Goal: Communication & Community: Participate in discussion

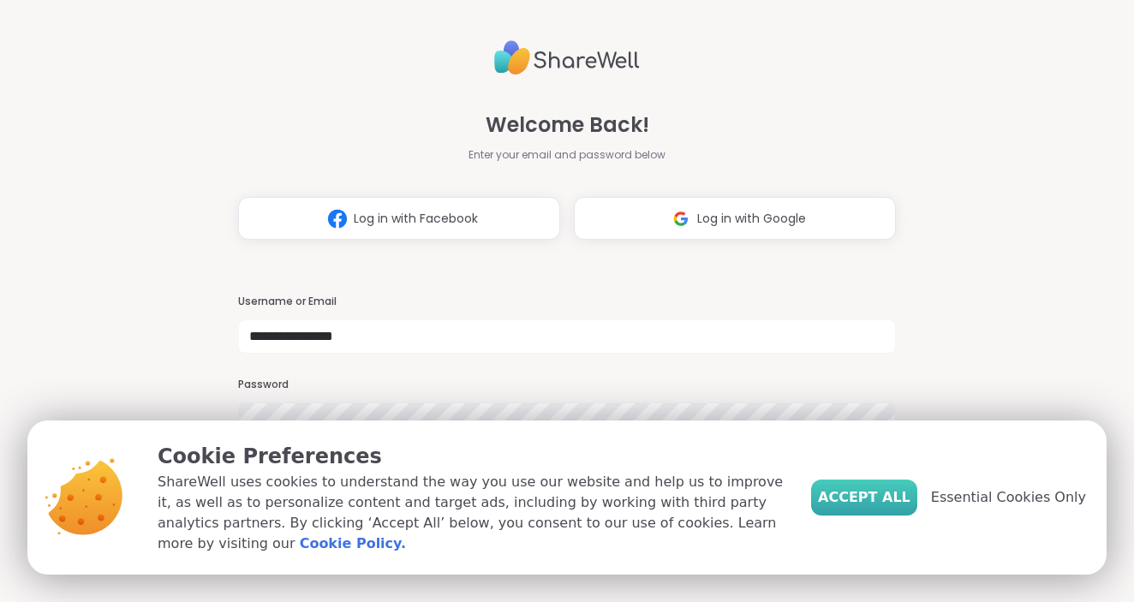
type input "**********"
click at [881, 493] on span "Accept All" at bounding box center [864, 497] width 93 height 21
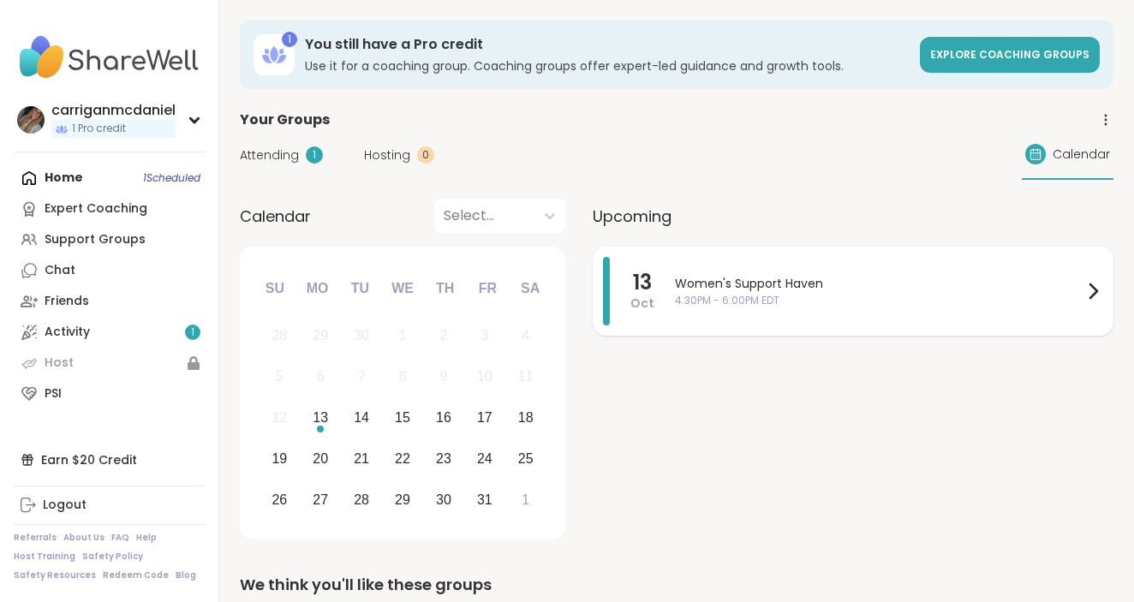
click at [723, 300] on span "4:30PM - 6:00PM EDT" at bounding box center [879, 300] width 408 height 15
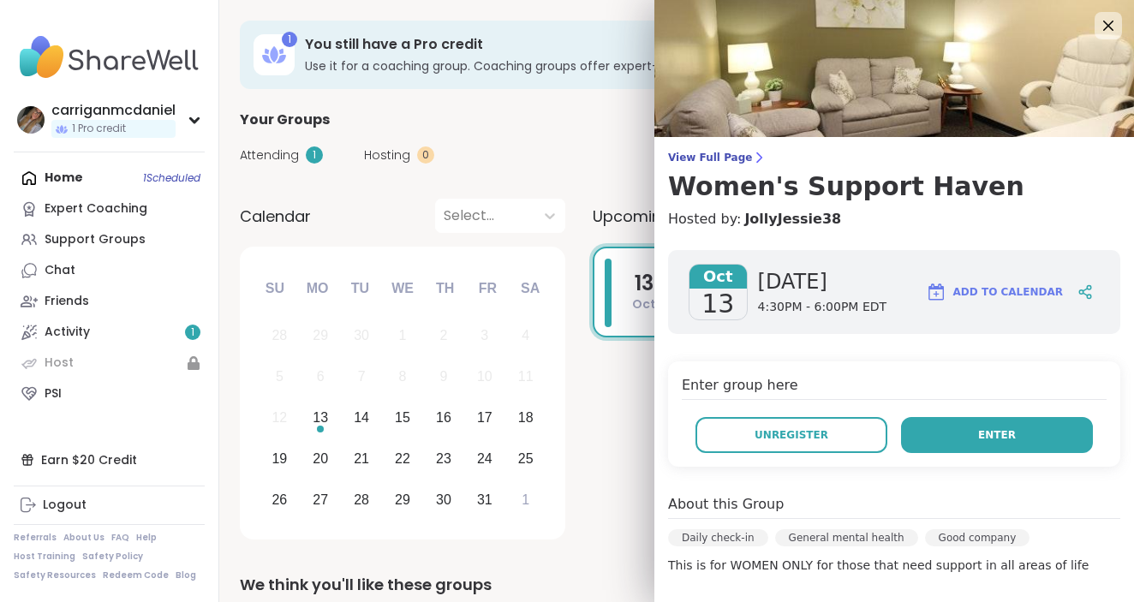
click at [982, 437] on span "Enter" at bounding box center [997, 434] width 38 height 15
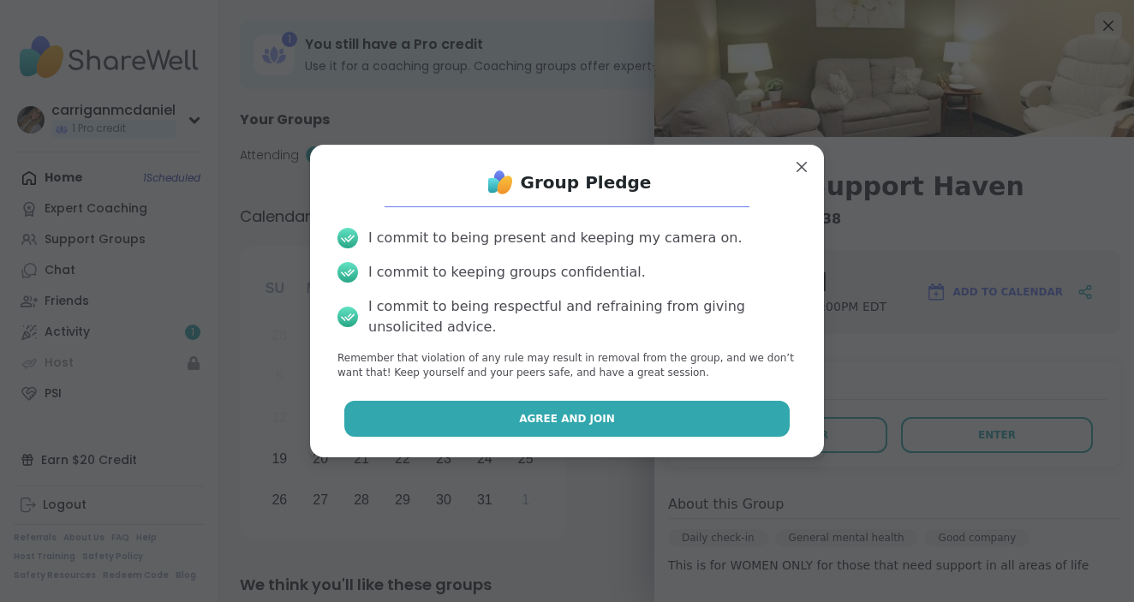
click at [525, 412] on span "Agree and Join" at bounding box center [567, 418] width 96 height 15
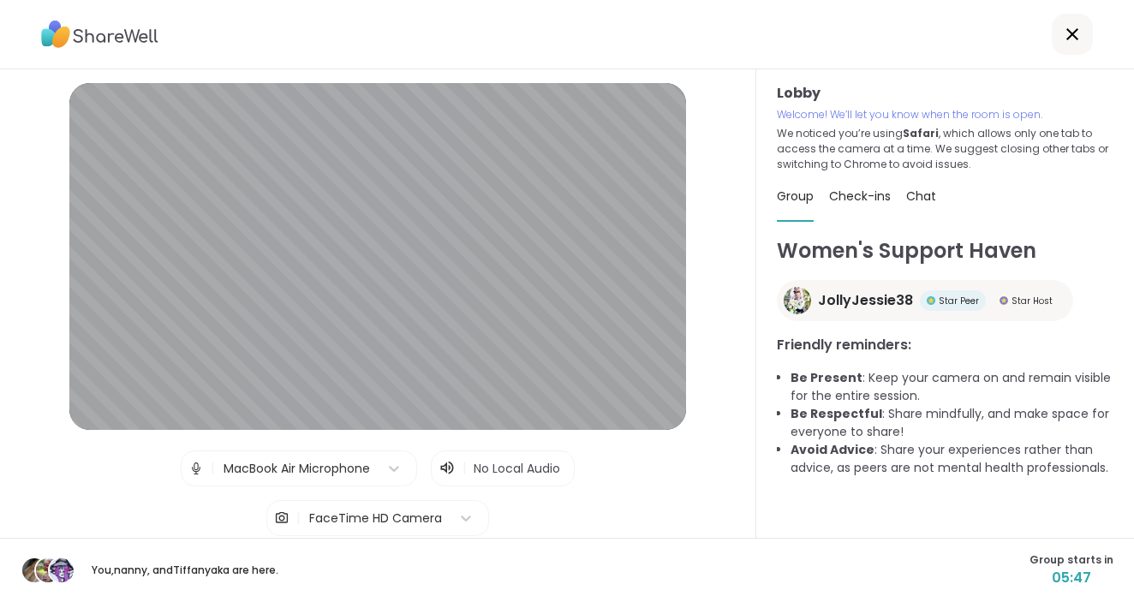
click at [481, 469] on span "No Local Audio" at bounding box center [517, 468] width 87 height 17
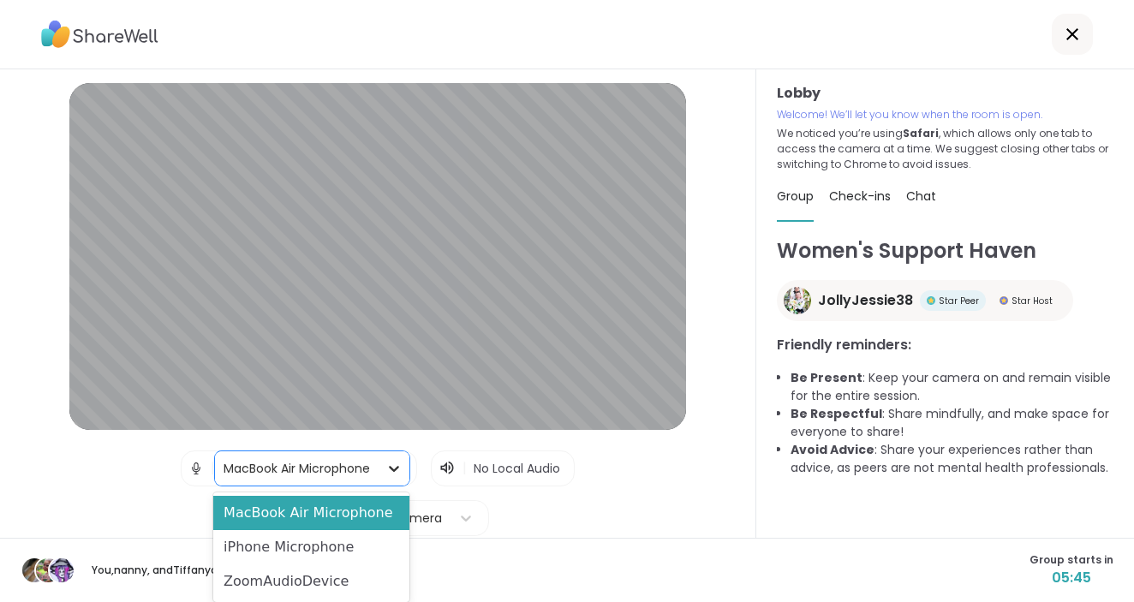
click at [394, 471] on icon at bounding box center [394, 469] width 10 height 6
click at [358, 506] on div "MacBook Air Microphone" at bounding box center [311, 513] width 196 height 34
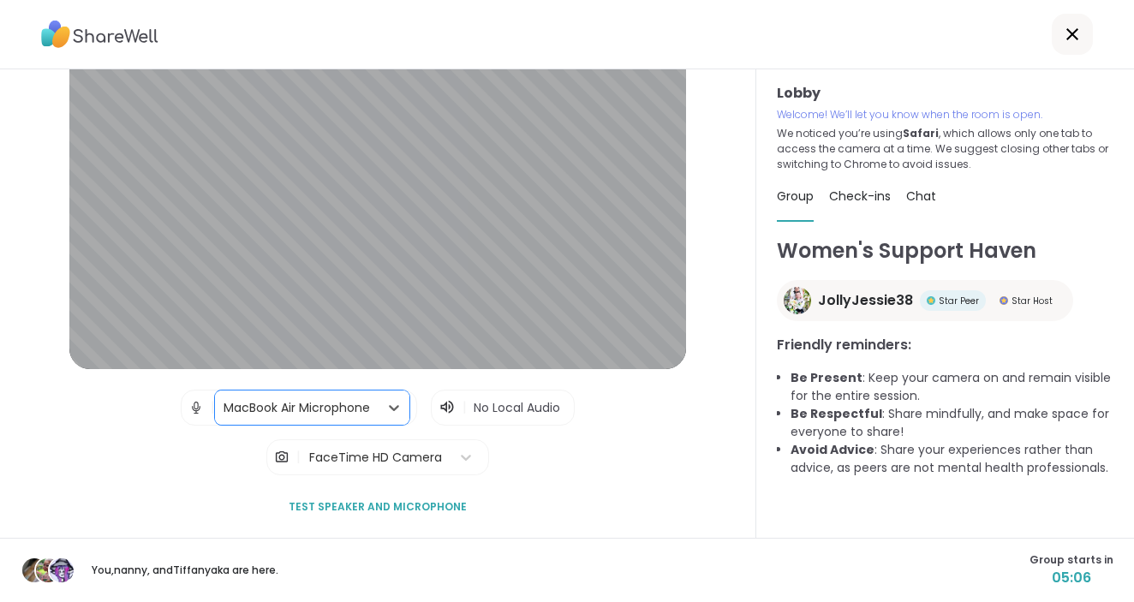
click at [857, 197] on span "Check-ins" at bounding box center [860, 196] width 62 height 17
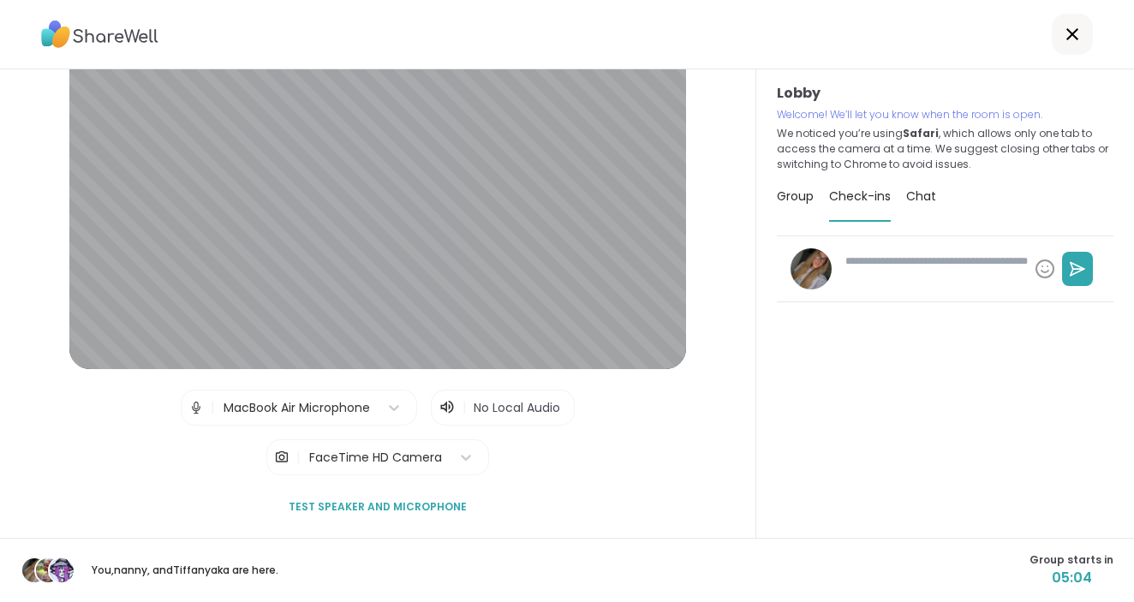
click at [913, 204] on span "Chat" at bounding box center [921, 196] width 30 height 17
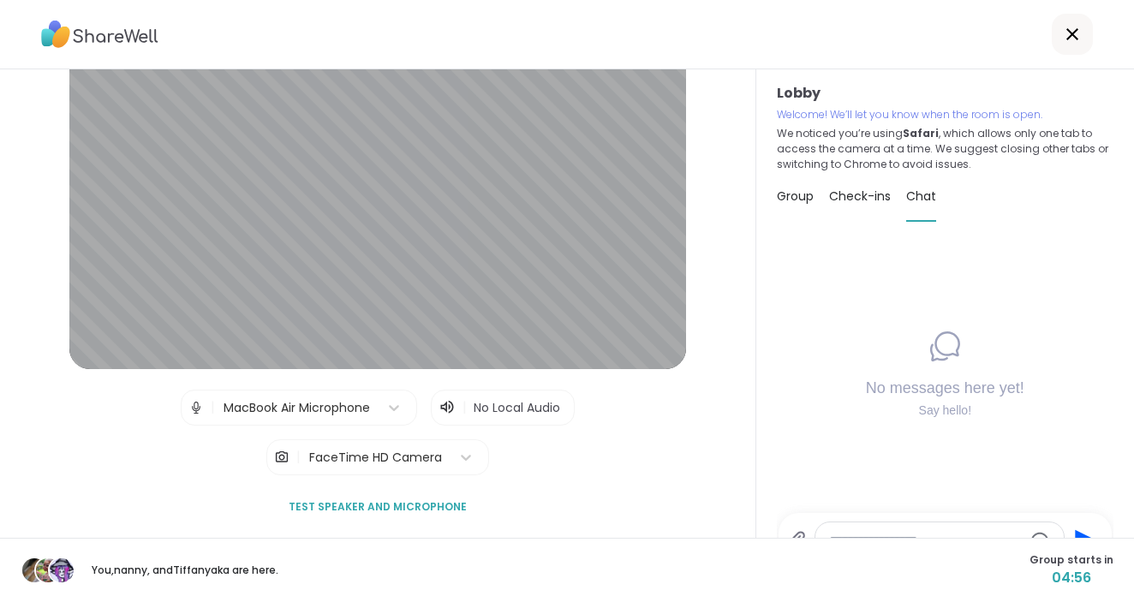
click at [856, 190] on span "Check-ins" at bounding box center [860, 196] width 62 height 17
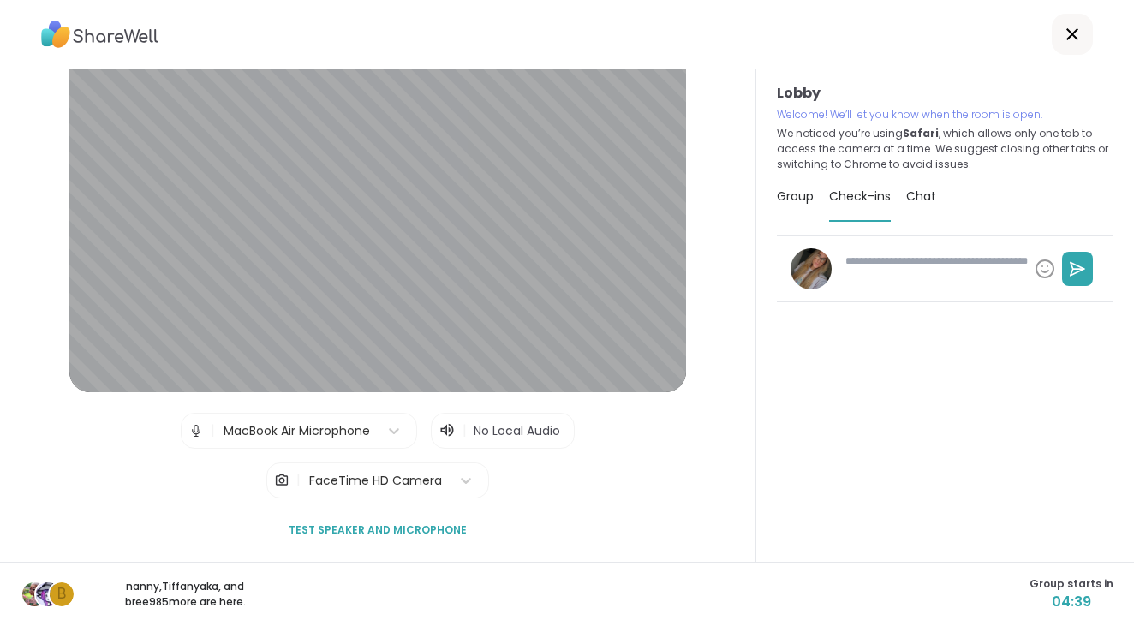
type textarea "*"
click at [791, 194] on span "Group" at bounding box center [795, 196] width 37 height 17
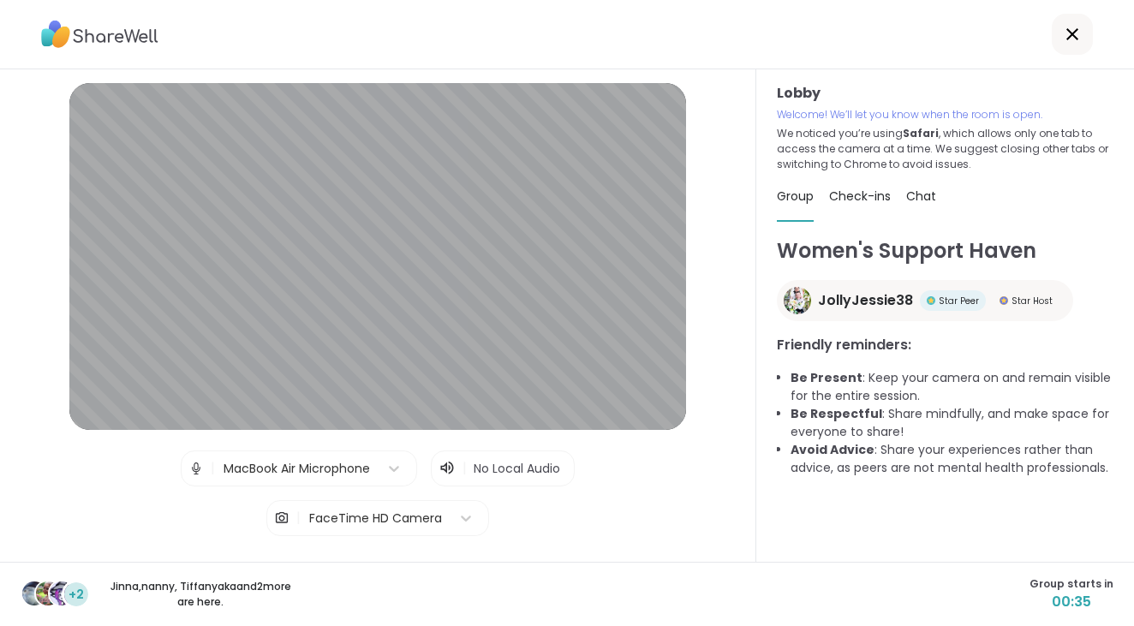
scroll to position [13, 0]
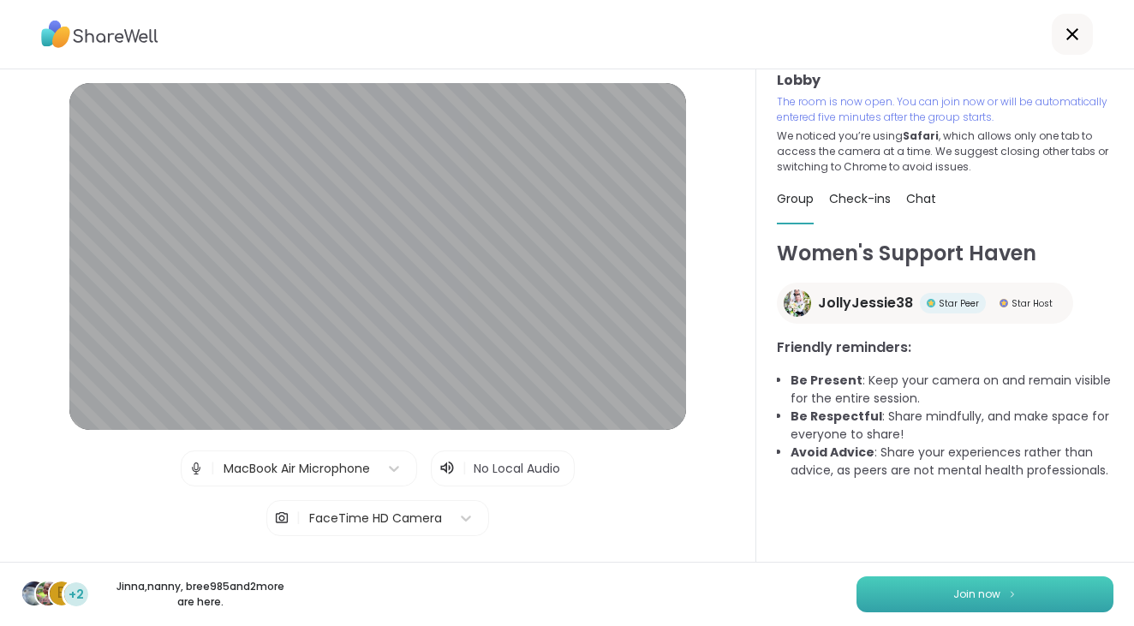
click at [976, 587] on span "Join now" at bounding box center [976, 594] width 47 height 15
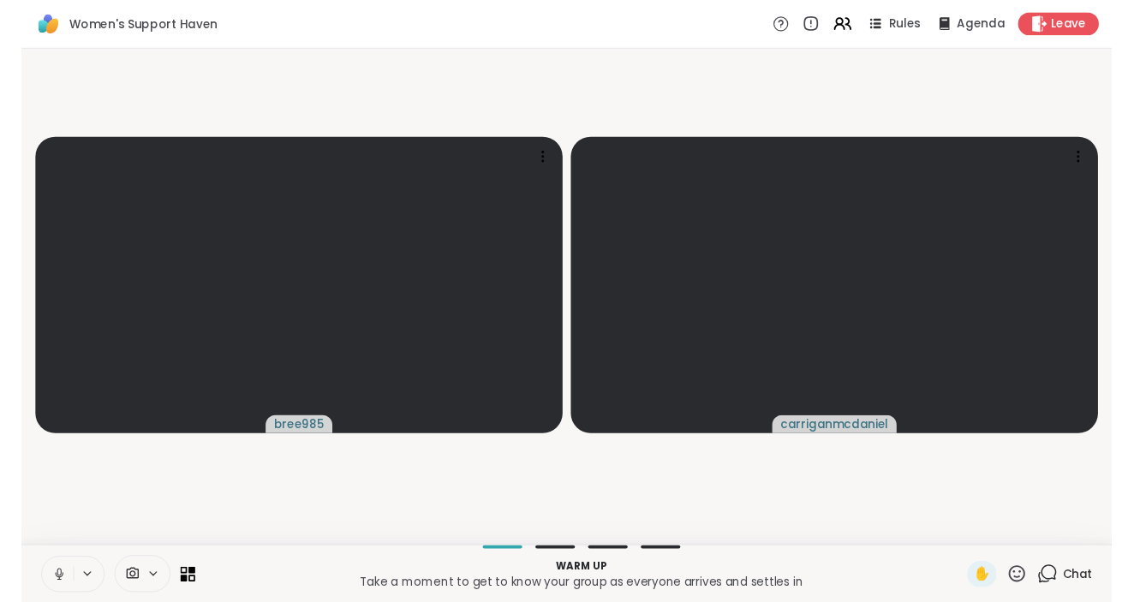
scroll to position [0, 0]
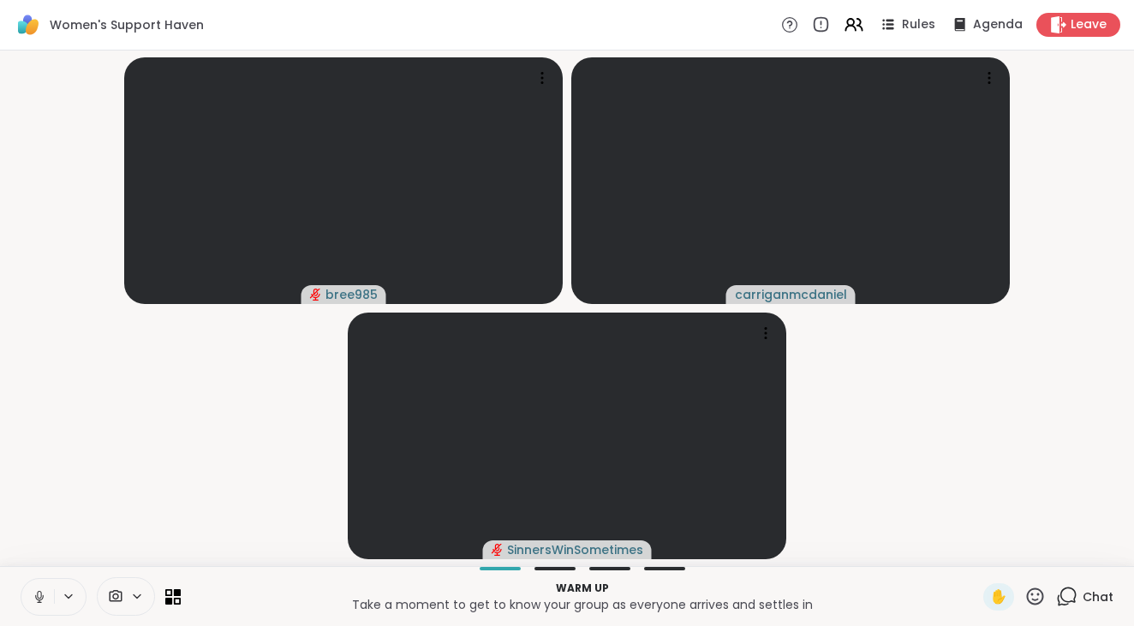
click at [66, 592] on icon at bounding box center [69, 596] width 14 height 15
click at [168, 533] on icon at bounding box center [161, 535] width 15 height 15
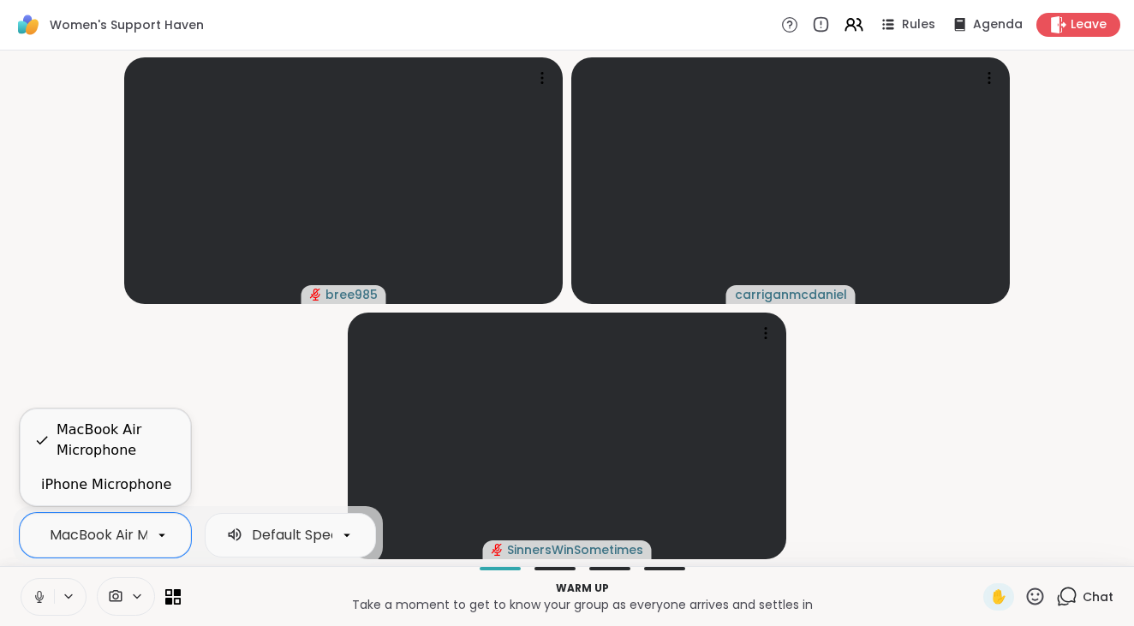
click at [41, 596] on icon at bounding box center [39, 595] width 4 height 8
click at [117, 594] on icon at bounding box center [116, 596] width 13 height 12
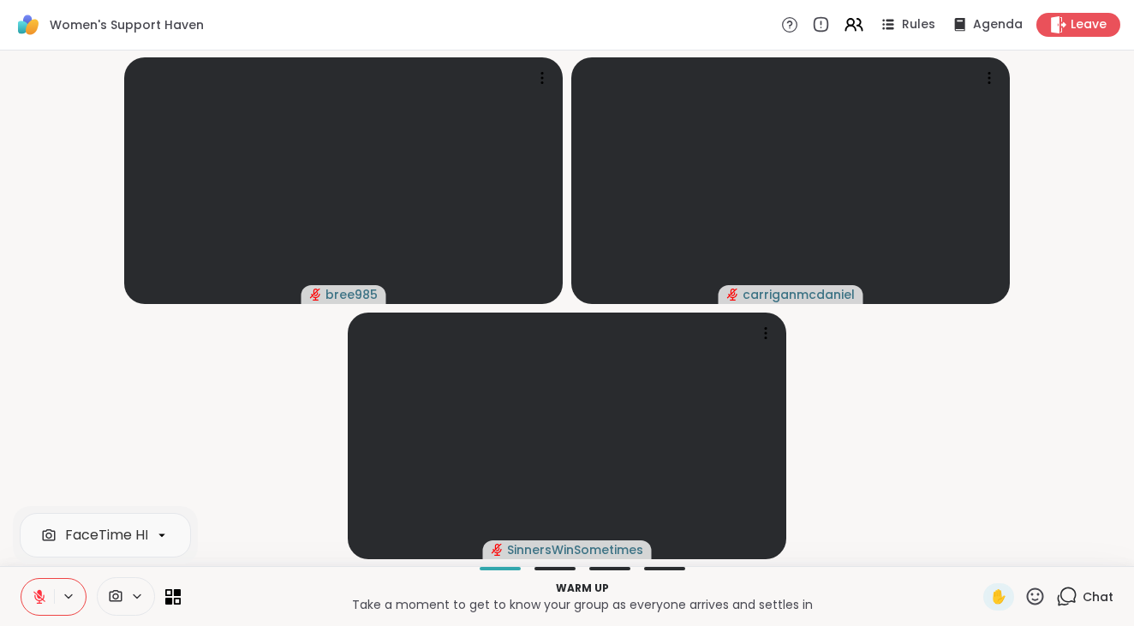
click at [117, 594] on icon at bounding box center [116, 596] width 13 height 12
click at [141, 592] on icon at bounding box center [137, 596] width 14 height 15
click at [125, 597] on span at bounding box center [114, 596] width 33 height 16
click at [115, 597] on icon at bounding box center [115, 596] width 15 height 16
click at [108, 594] on icon at bounding box center [115, 596] width 15 height 16
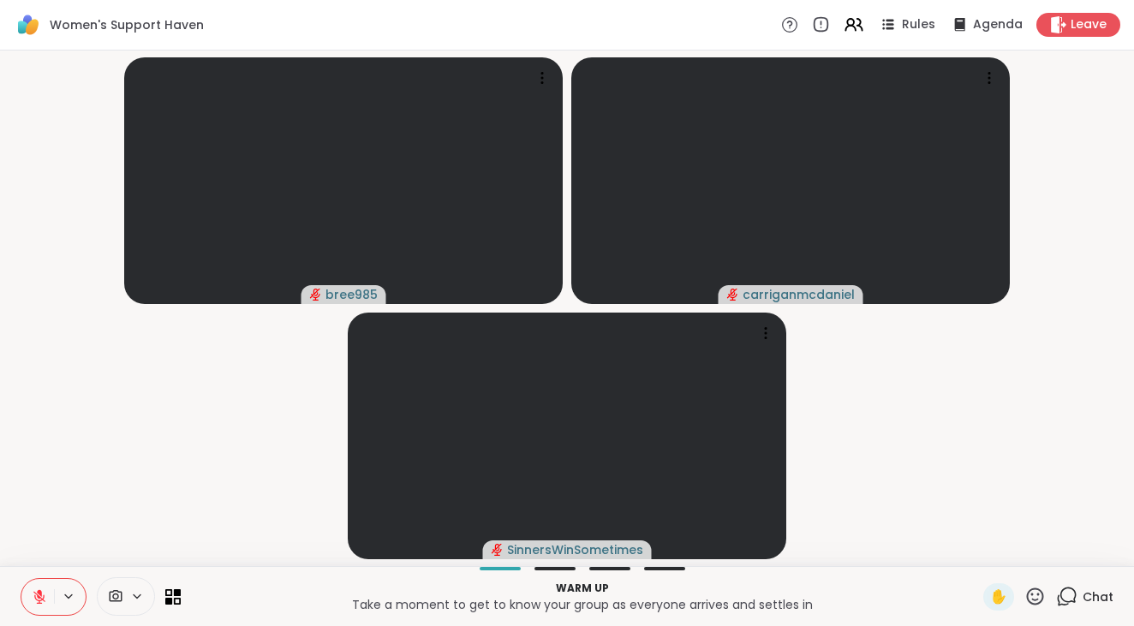
click at [108, 594] on icon at bounding box center [115, 596] width 15 height 16
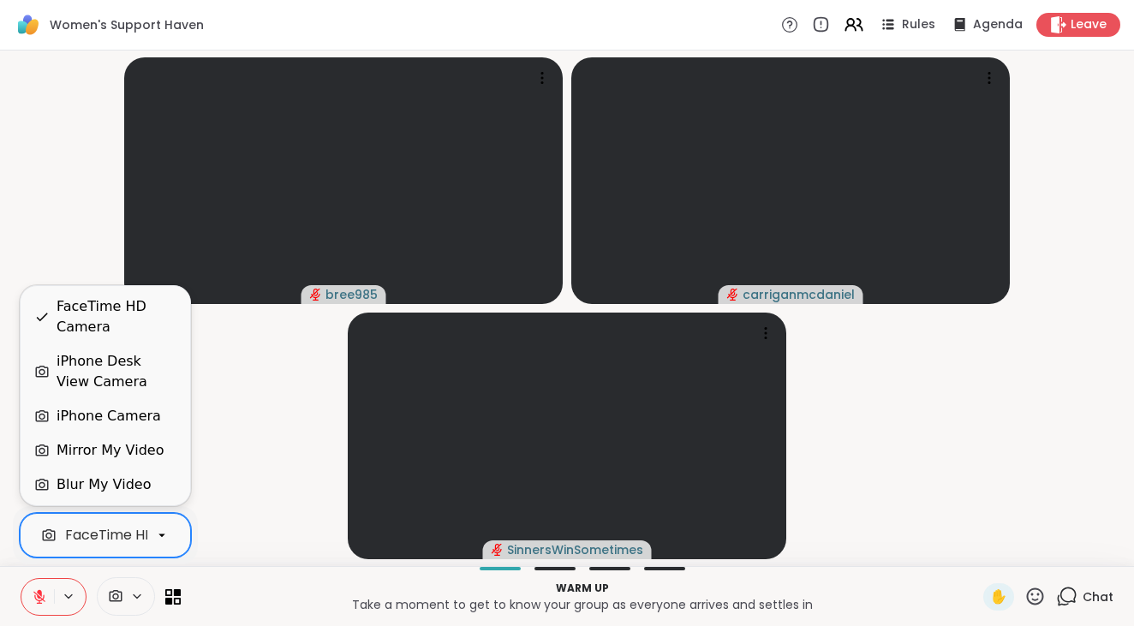
click at [126, 541] on div "FaceTime HD Camera" at bounding box center [139, 535] width 149 height 21
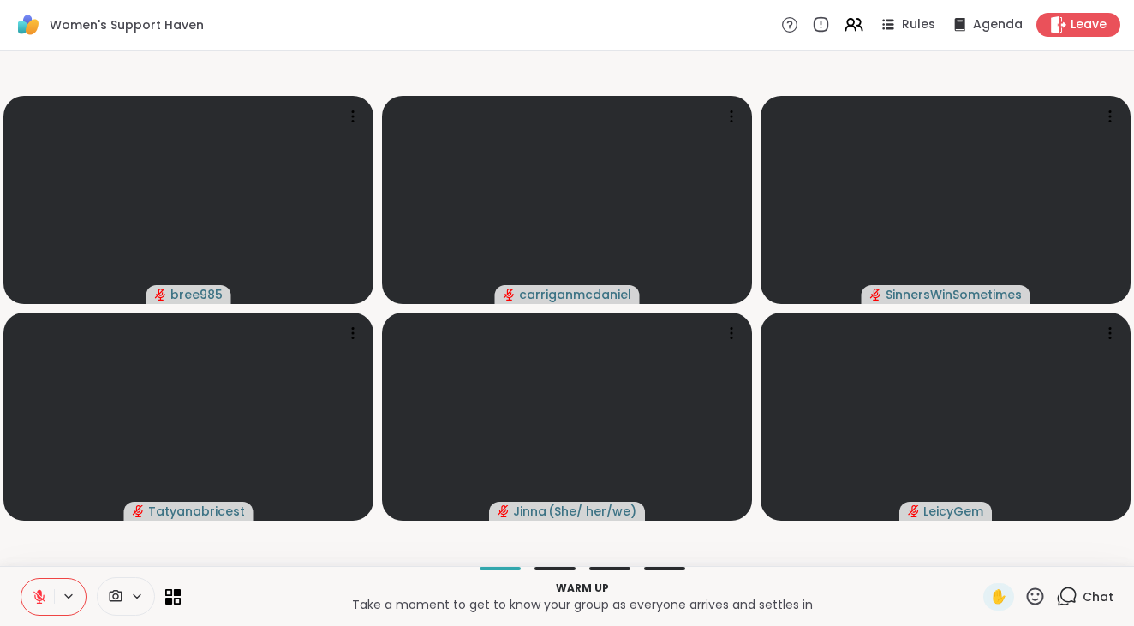
click at [1080, 597] on div "Chat" at bounding box center [1084, 596] width 57 height 27
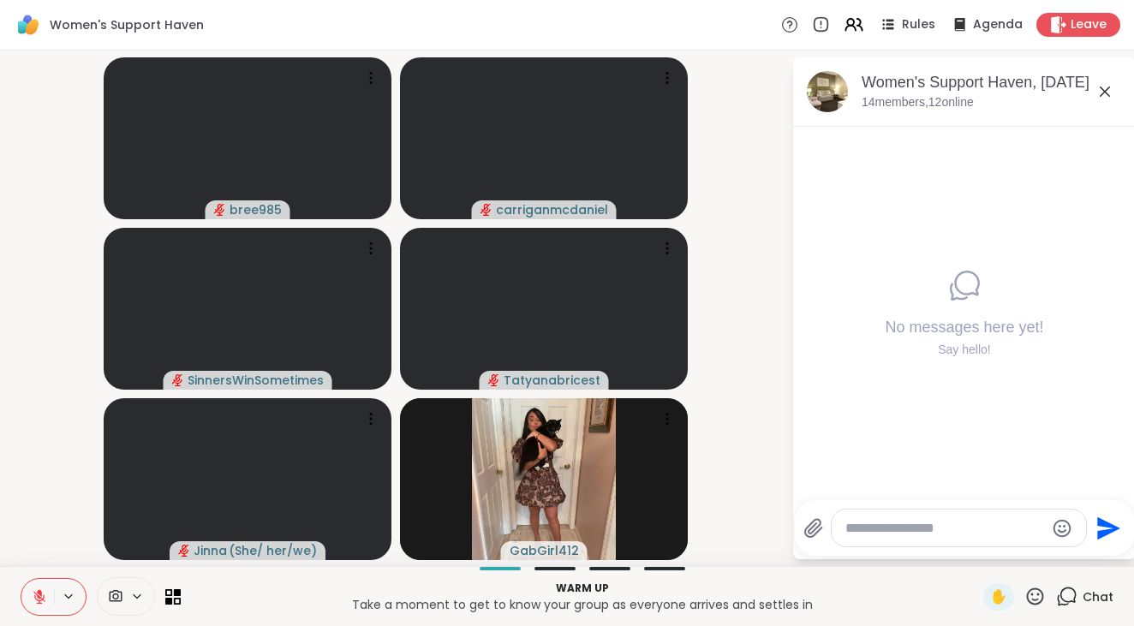
click at [181, 590] on div "Warm up Take a moment to get to know your group as everyone arrives and settles…" at bounding box center [567, 596] width 1134 height 60
click at [166, 601] on icon at bounding box center [169, 601] width 8 height 8
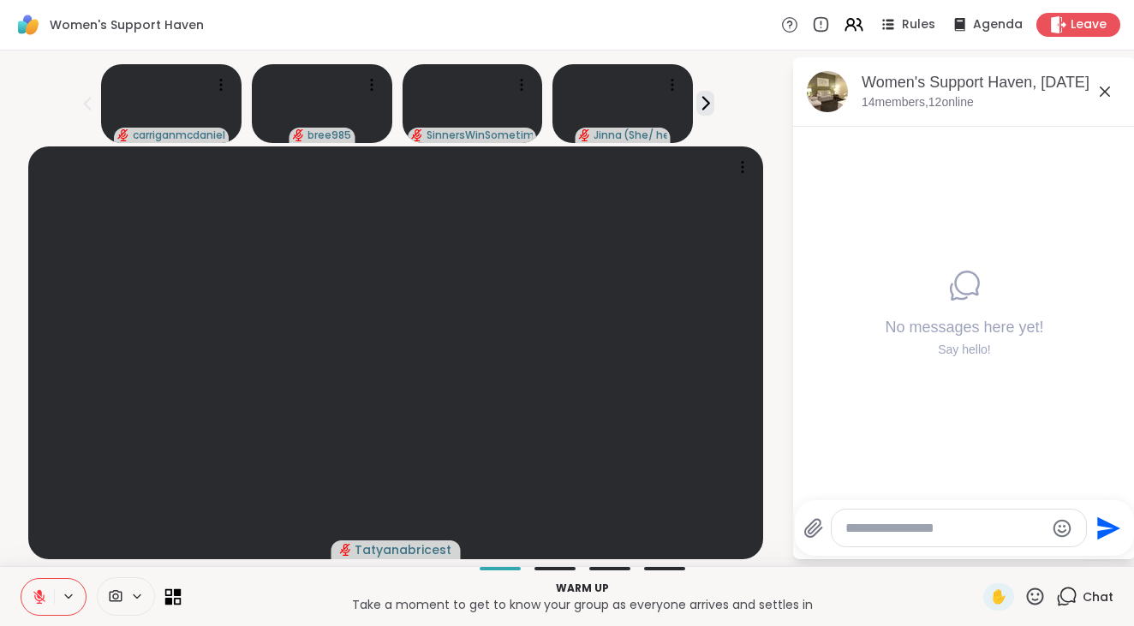
click at [173, 595] on icon at bounding box center [173, 596] width 16 height 16
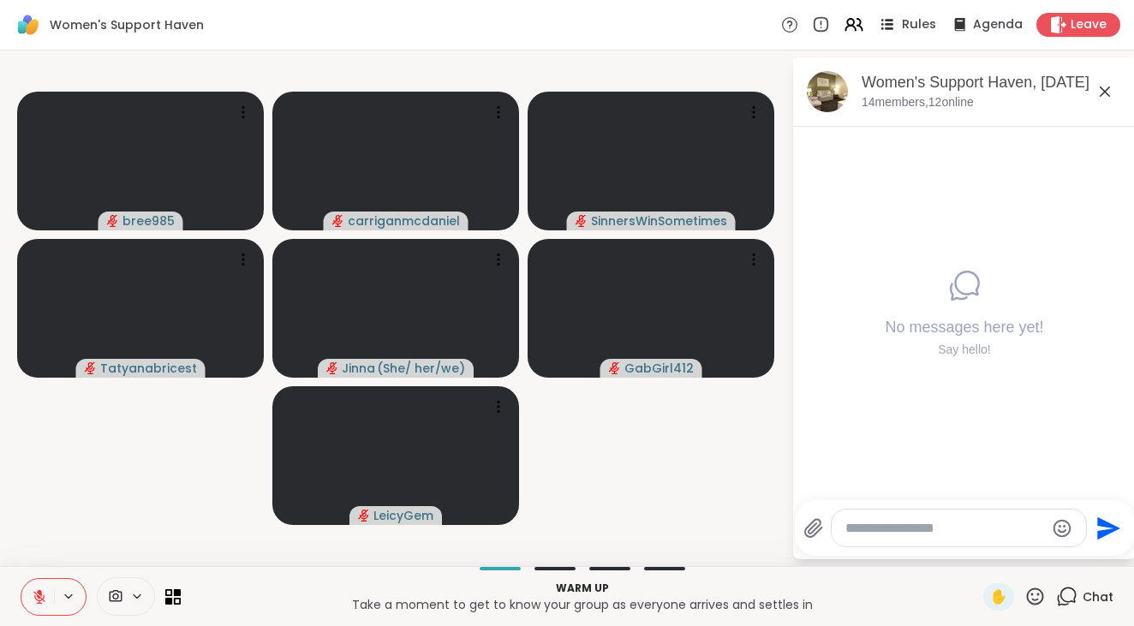
click at [905, 21] on span "Rules" at bounding box center [919, 25] width 35 height 18
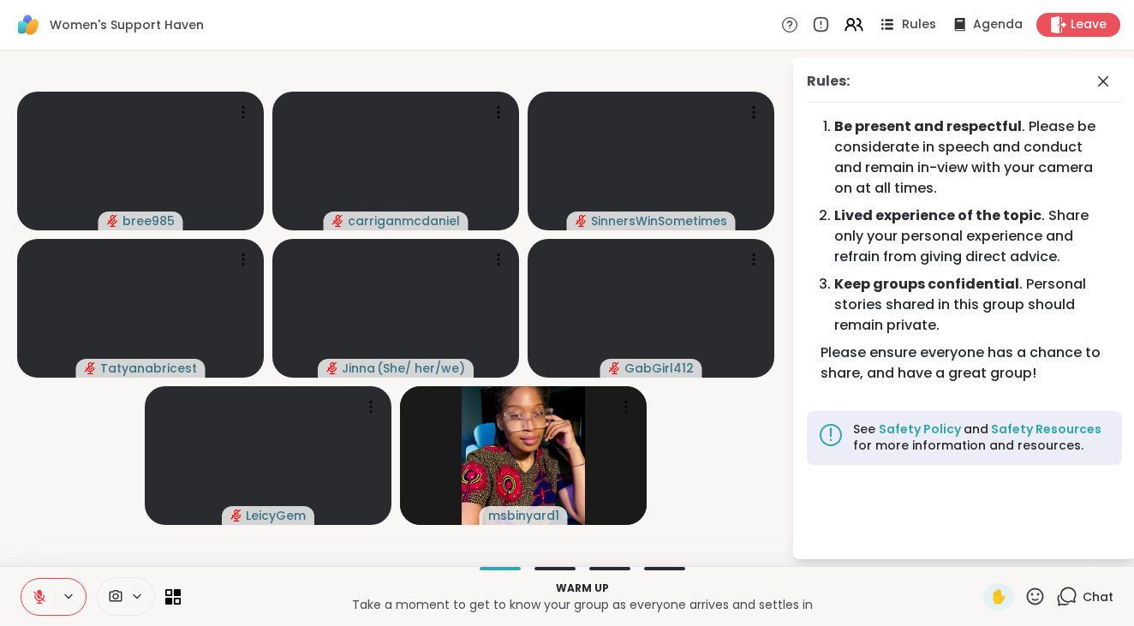
click at [898, 15] on icon at bounding box center [886, 24] width 21 height 21
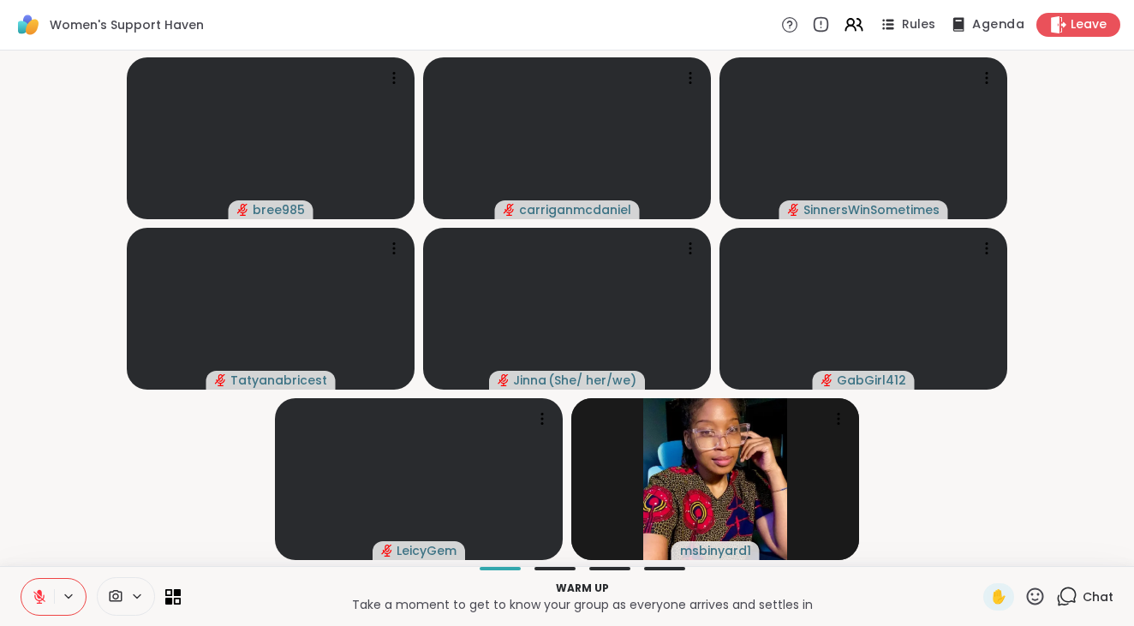
click at [964, 27] on icon at bounding box center [958, 24] width 11 height 14
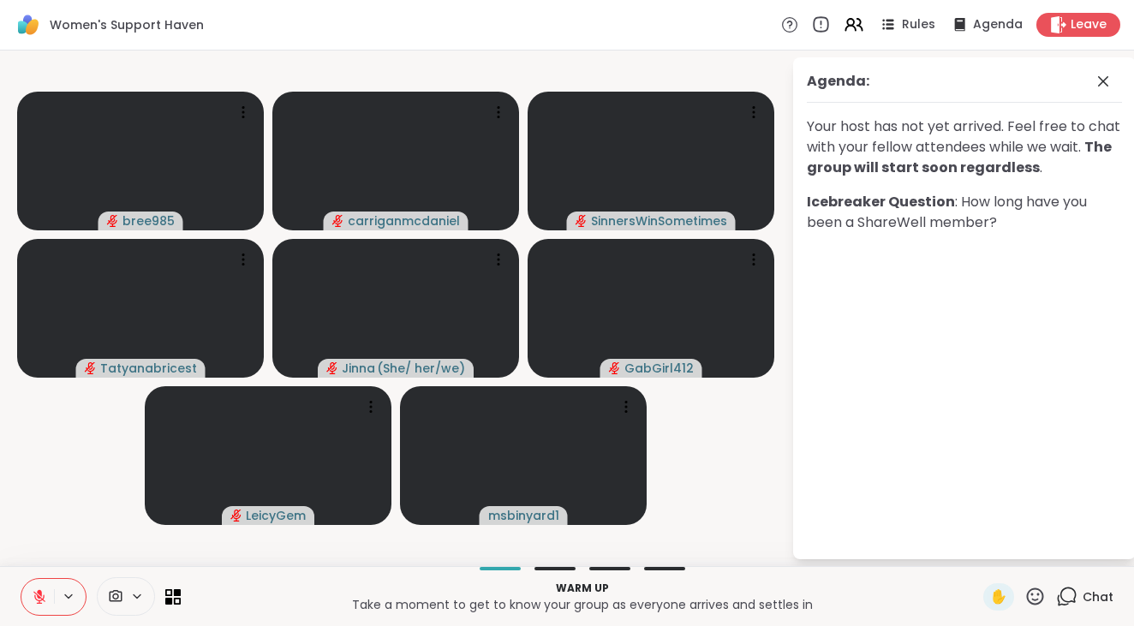
click at [821, 21] on icon at bounding box center [820, 24] width 19 height 19
click at [1074, 597] on icon at bounding box center [1066, 596] width 21 height 21
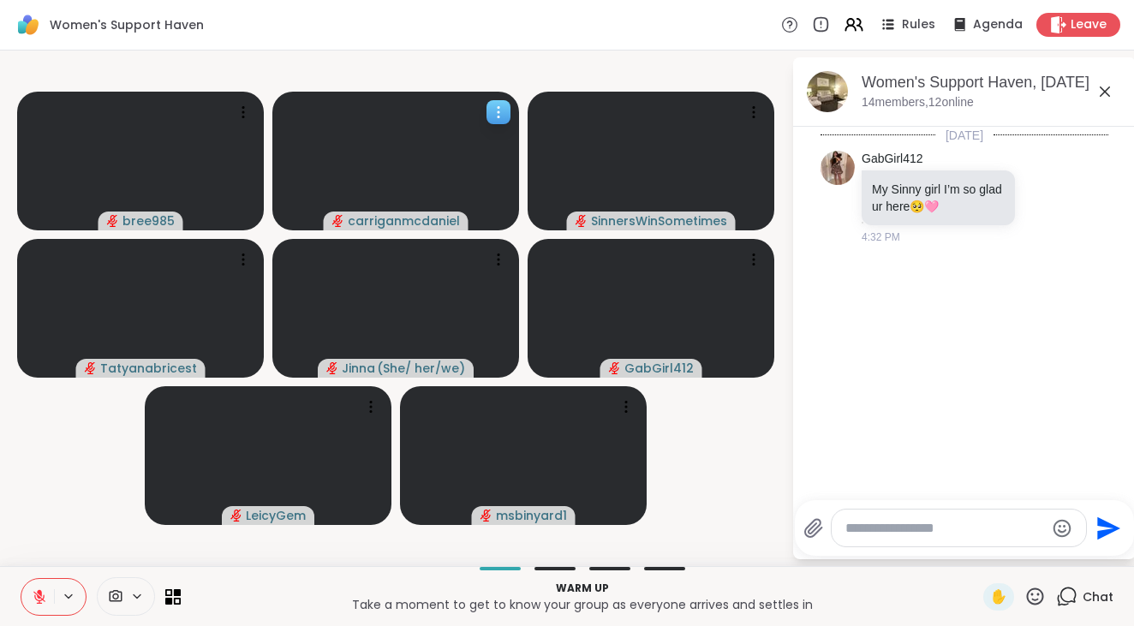
click at [494, 111] on icon at bounding box center [498, 112] width 17 height 17
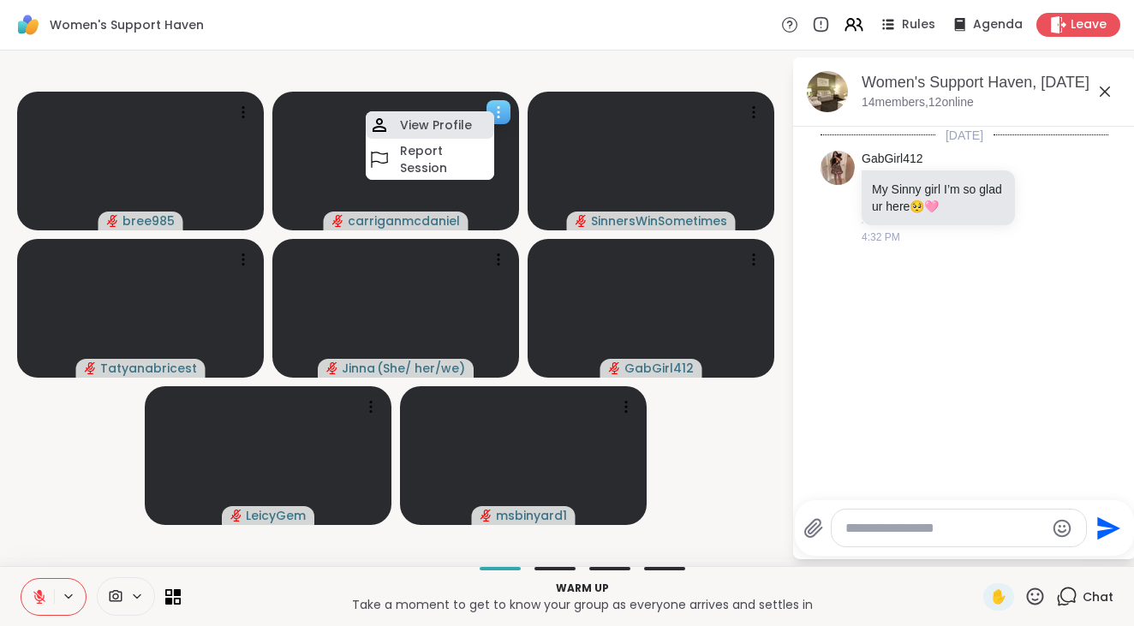
click at [454, 118] on h4 "View Profile" at bounding box center [436, 124] width 72 height 17
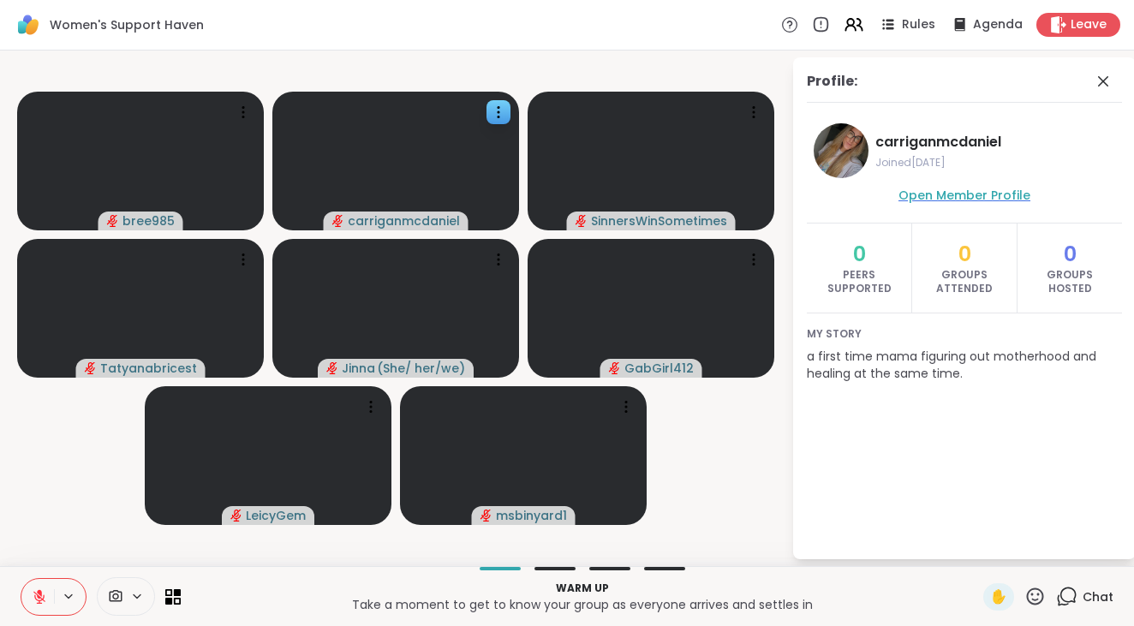
click at [994, 195] on span "Open Member Profile" at bounding box center [965, 195] width 132 height 17
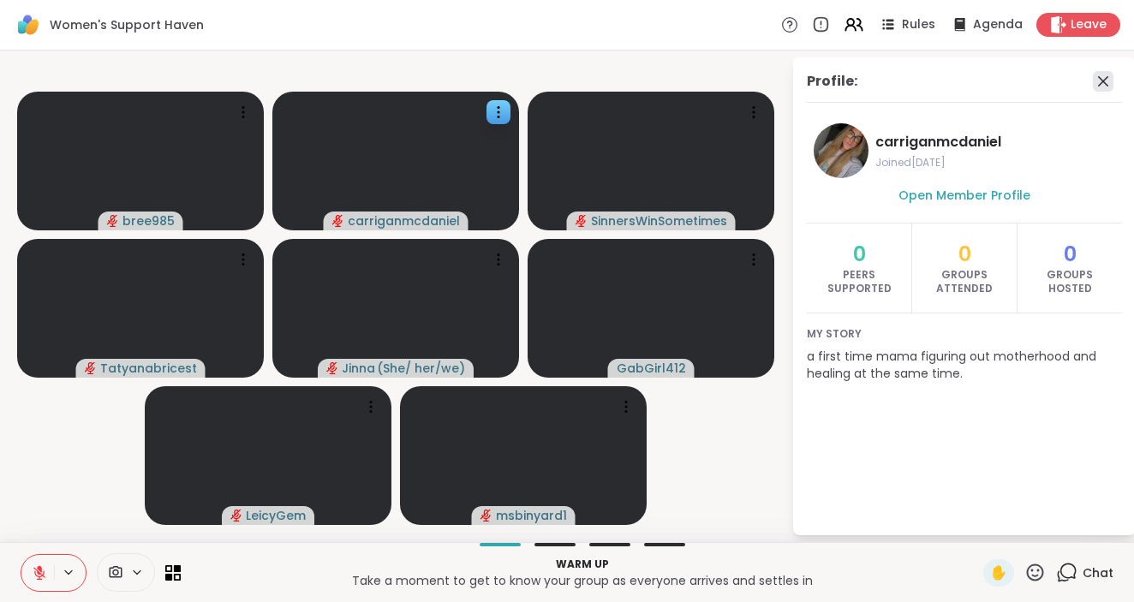
click at [1102, 87] on icon at bounding box center [1103, 81] width 21 height 21
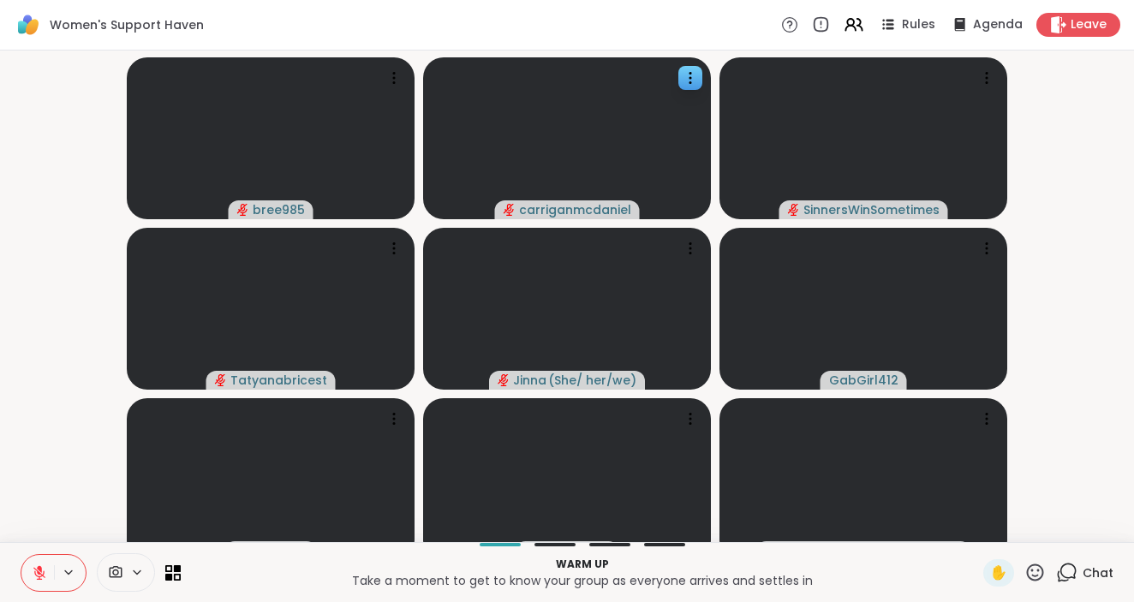
click at [36, 586] on button at bounding box center [37, 573] width 33 height 36
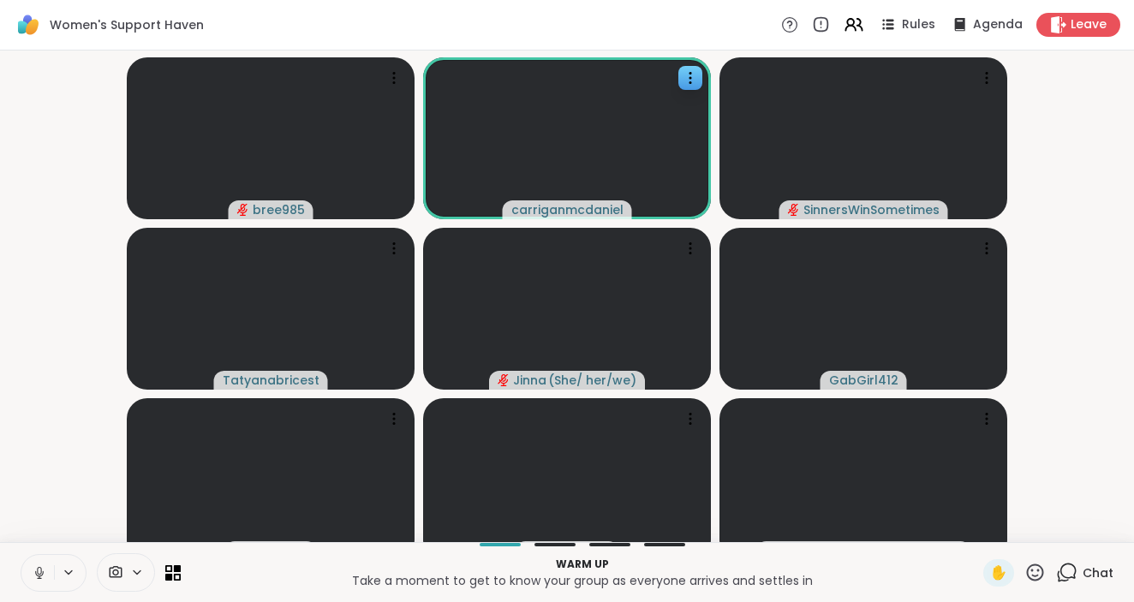
click at [1098, 582] on span "Chat" at bounding box center [1098, 572] width 31 height 17
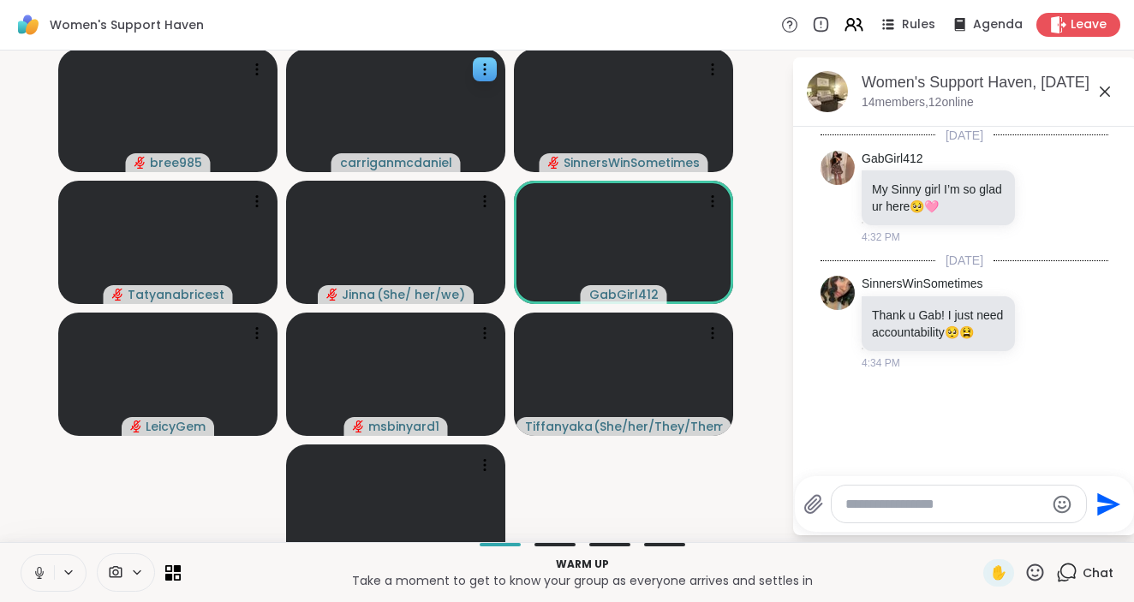
click at [174, 587] on div at bounding box center [101, 572] width 160 height 39
click at [174, 572] on icon at bounding box center [178, 568] width 8 height 8
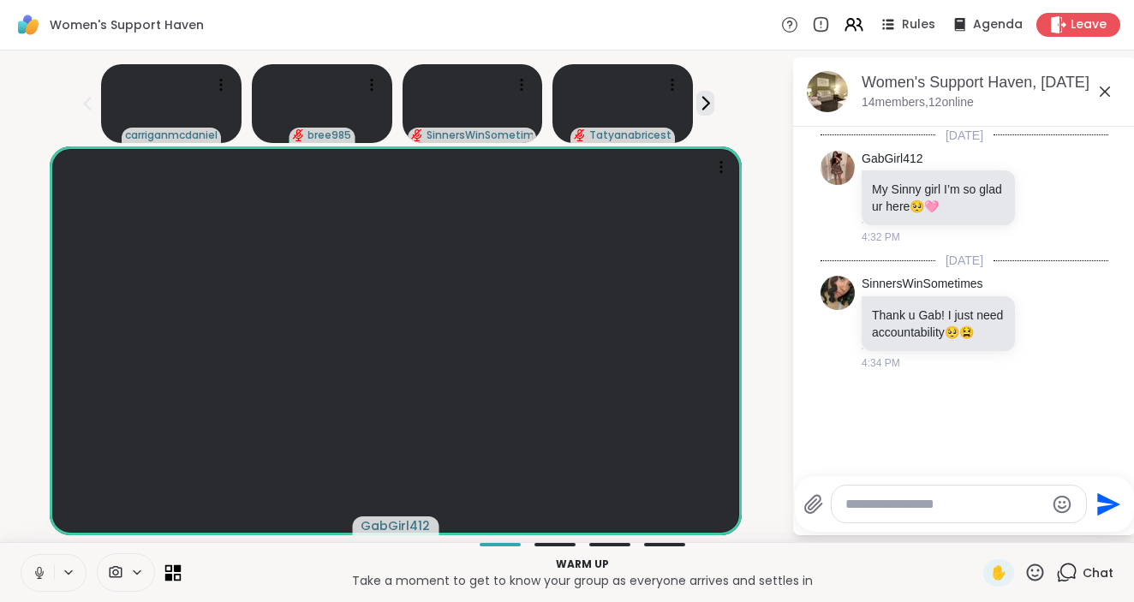
click at [176, 572] on icon at bounding box center [173, 572] width 16 height 16
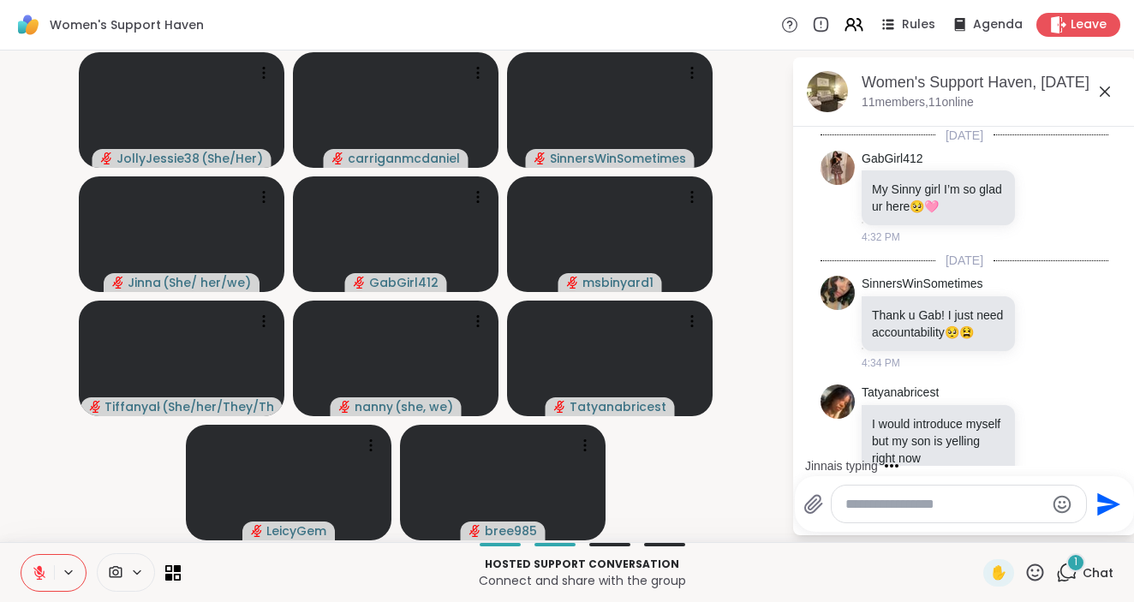
scroll to position [53, 0]
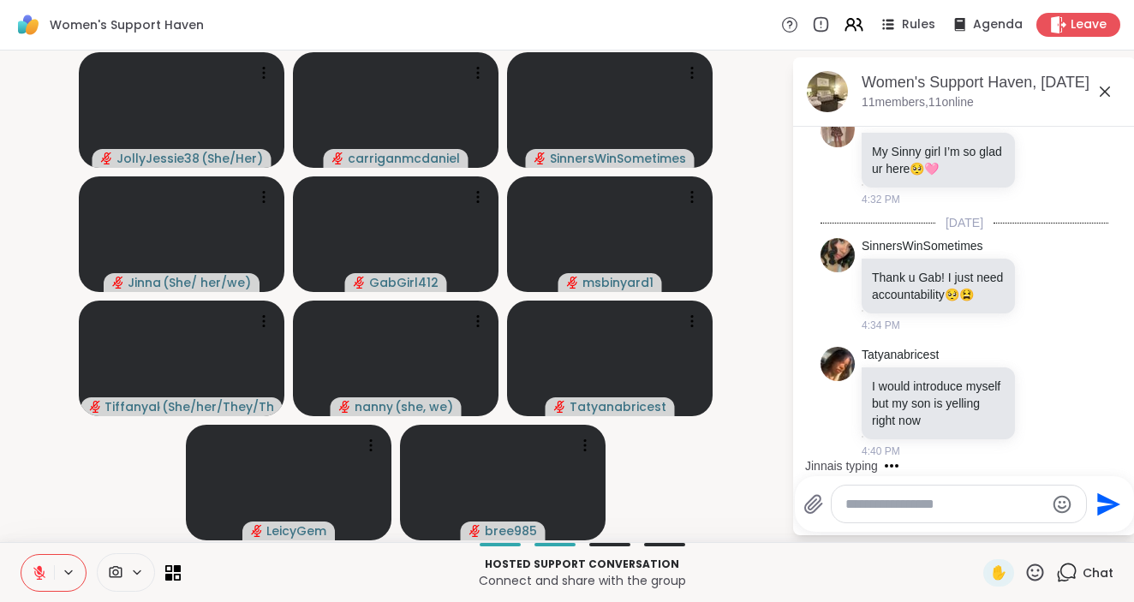
click at [893, 503] on textarea "Type your message" at bounding box center [945, 504] width 200 height 17
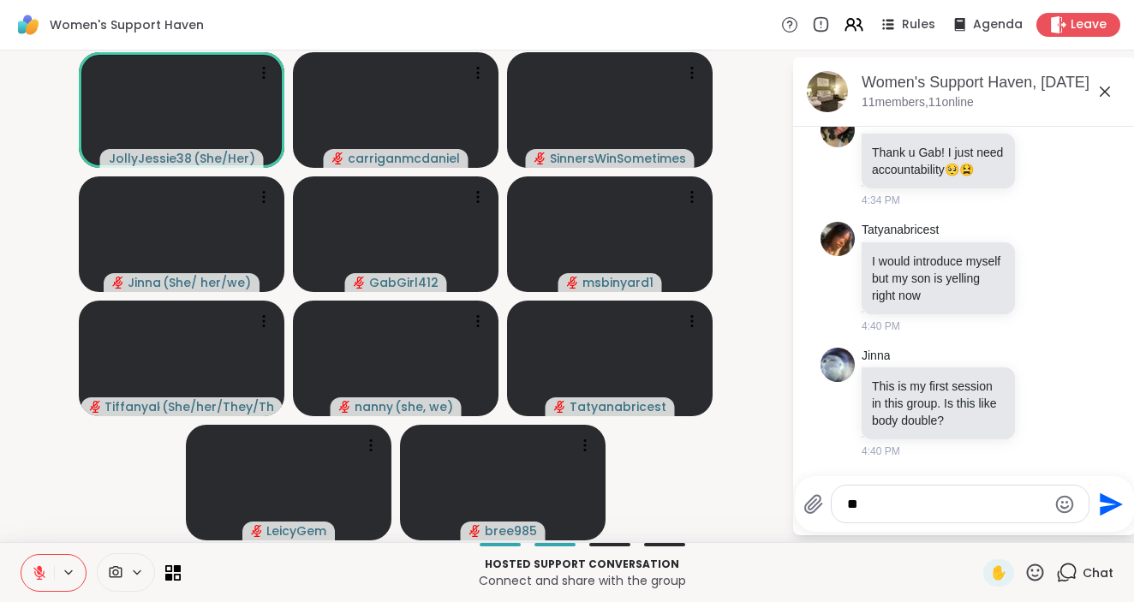
type textarea "*"
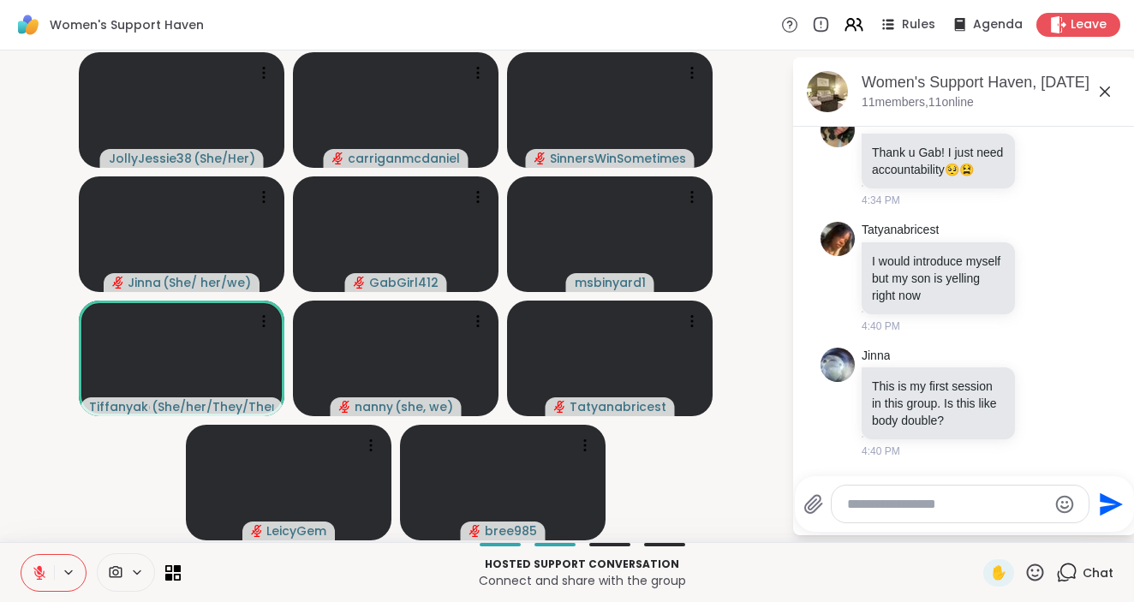
click at [44, 569] on icon at bounding box center [39, 572] width 15 height 15
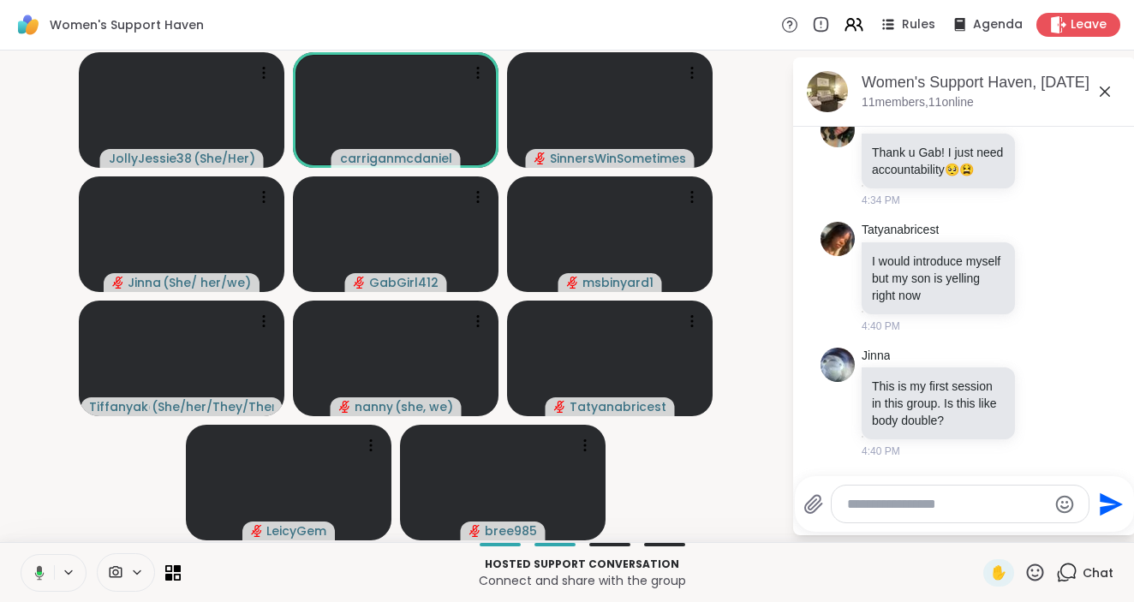
scroll to position [202, 0]
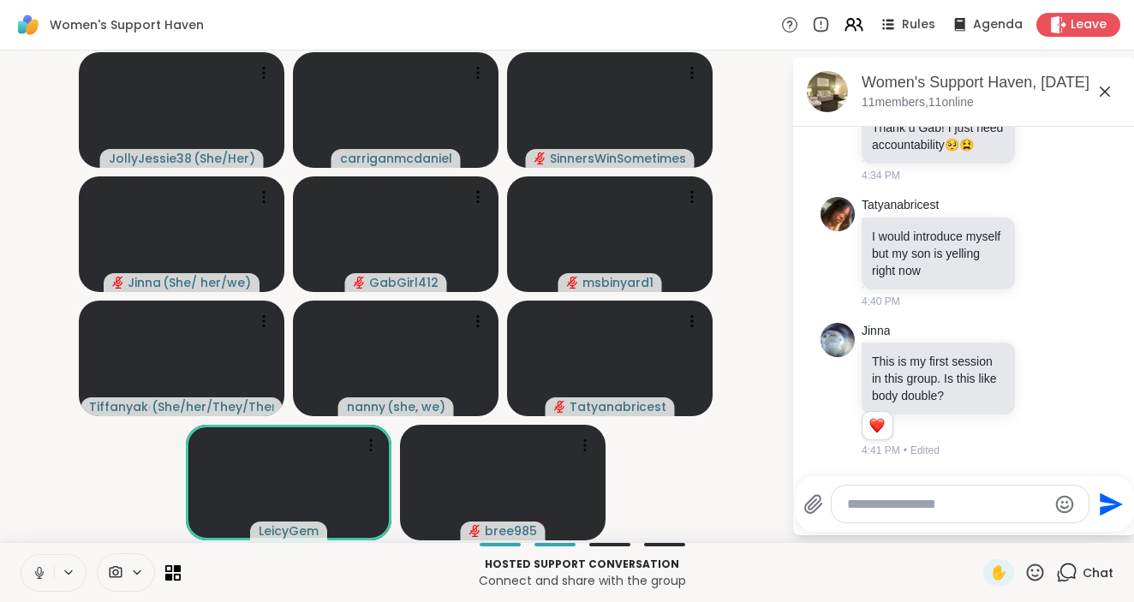
click at [39, 565] on icon at bounding box center [39, 572] width 15 height 15
click at [176, 569] on icon at bounding box center [178, 568] width 8 height 8
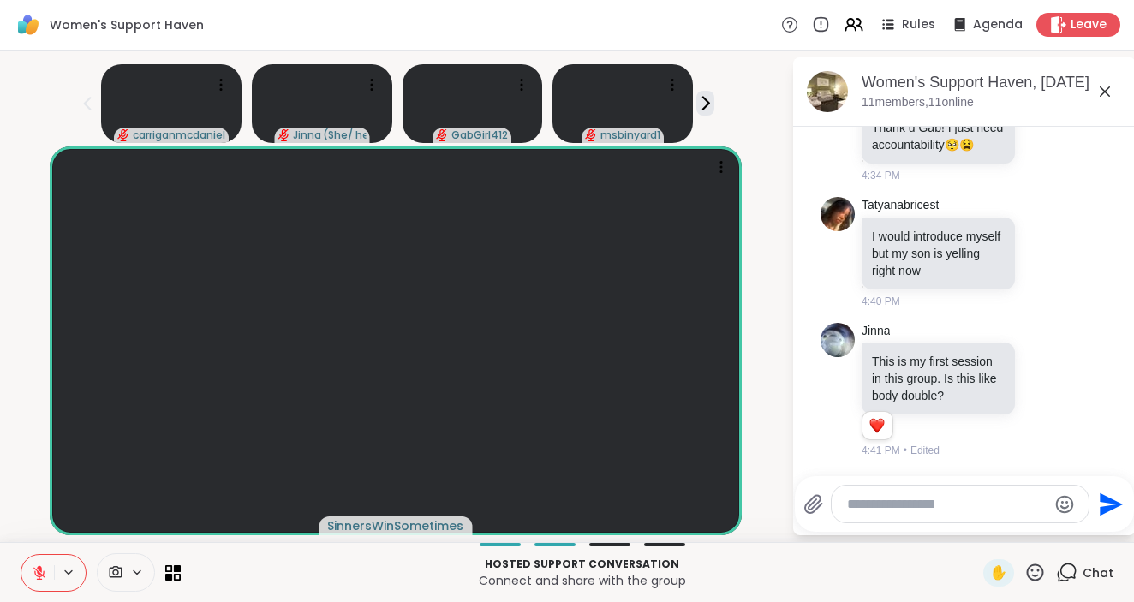
click at [951, 496] on textarea "Type your message" at bounding box center [947, 504] width 200 height 17
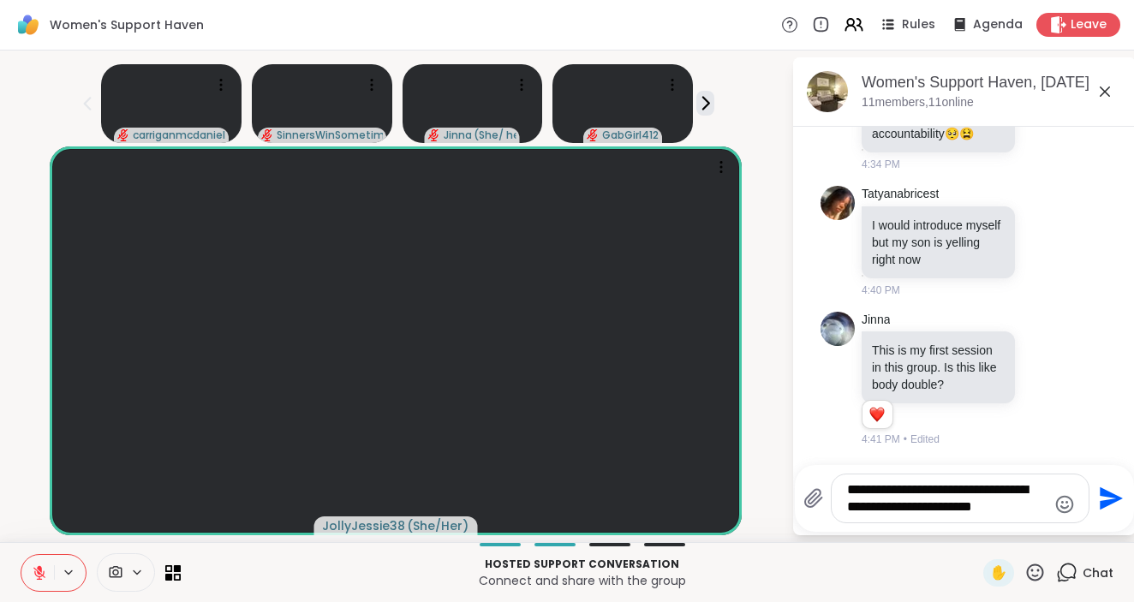
type textarea "**********"
click at [44, 570] on icon at bounding box center [39, 572] width 15 height 15
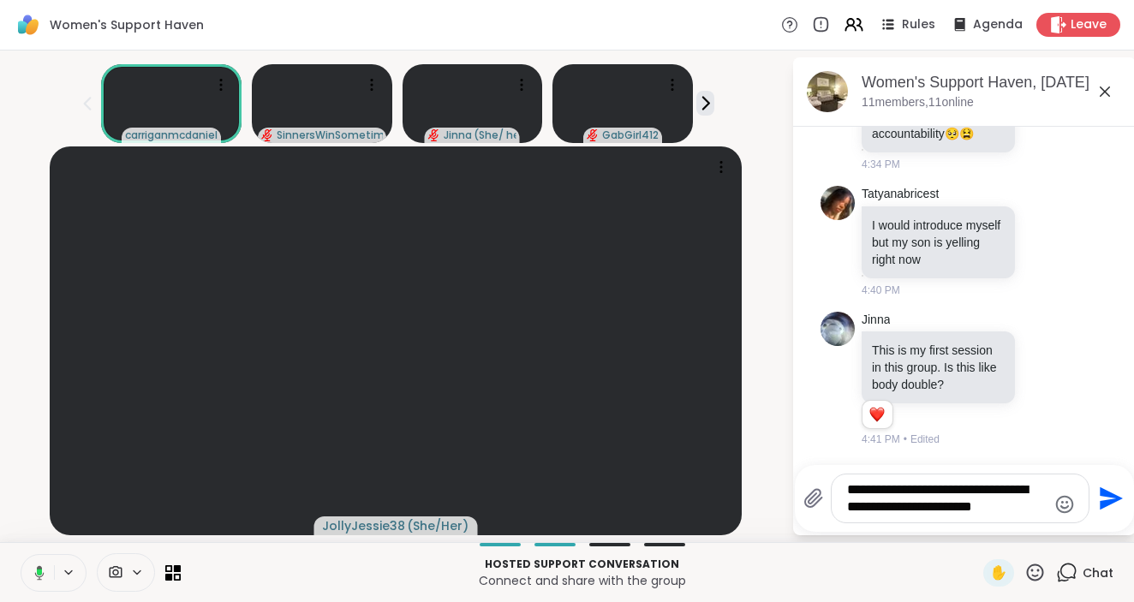
click at [44, 570] on icon at bounding box center [36, 572] width 15 height 15
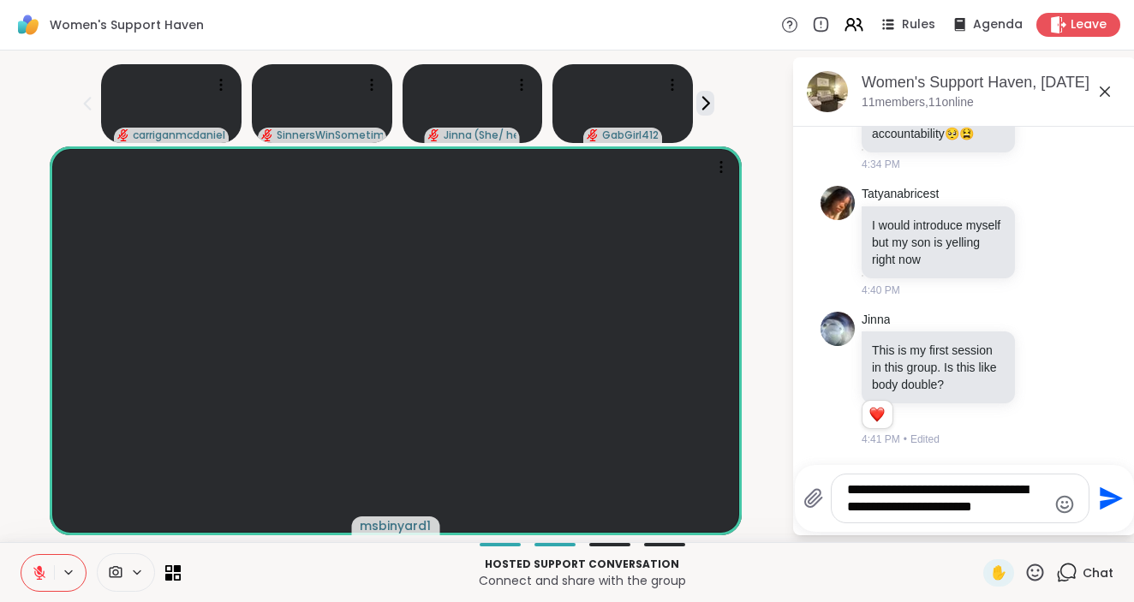
drag, startPoint x: 1027, startPoint y: 504, endPoint x: 831, endPoint y: 488, distance: 196.8
click at [831, 488] on div "**********" at bounding box center [960, 499] width 259 height 50
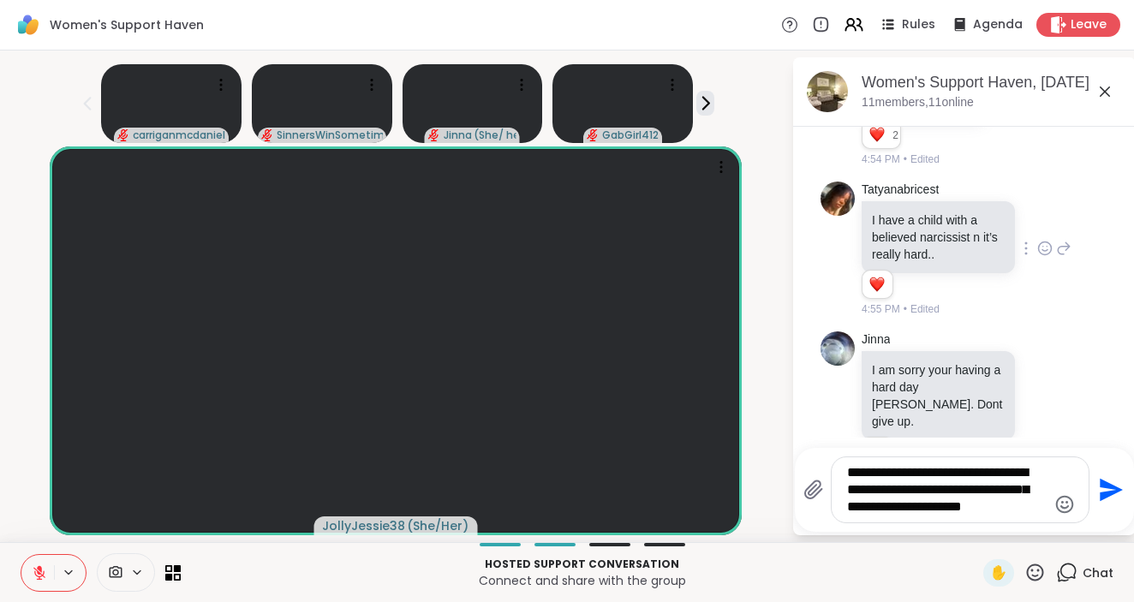
scroll to position [1214, 0]
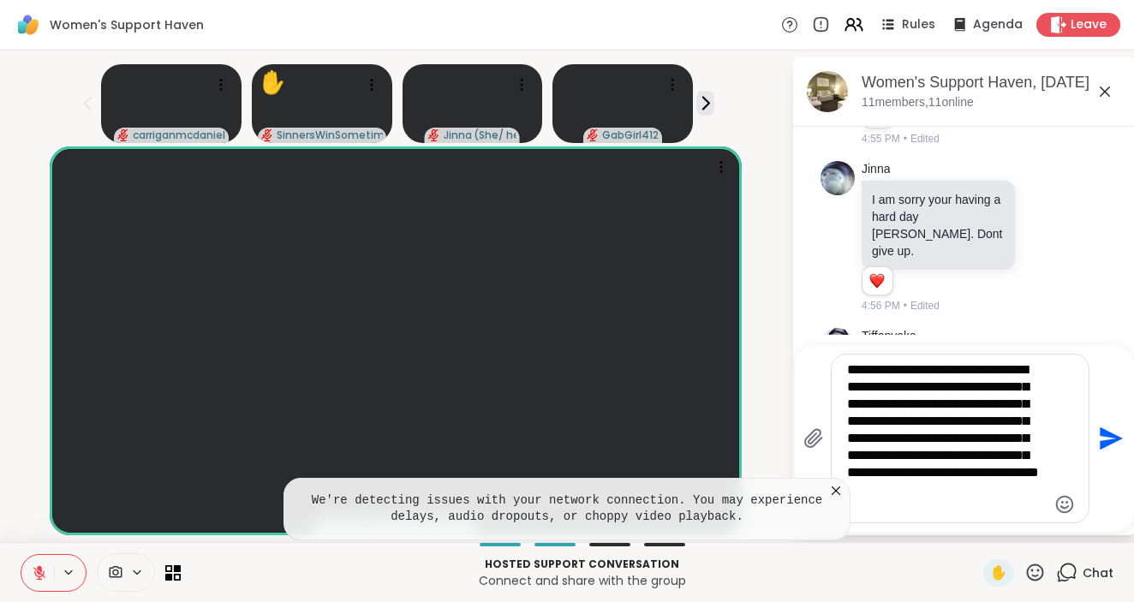
type textarea "**********"
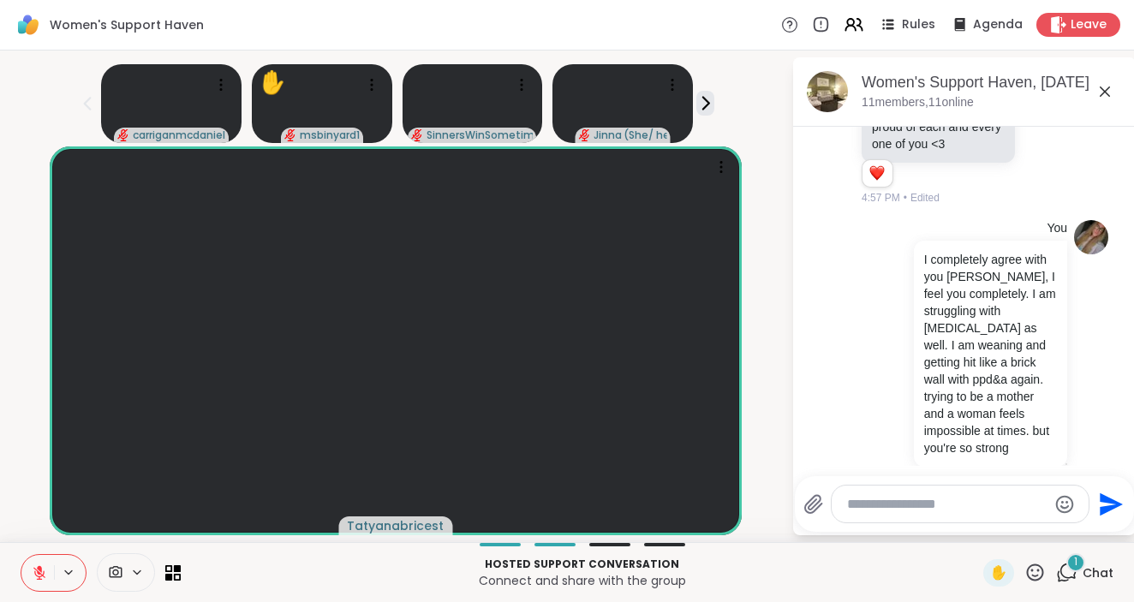
scroll to position [1614, 0]
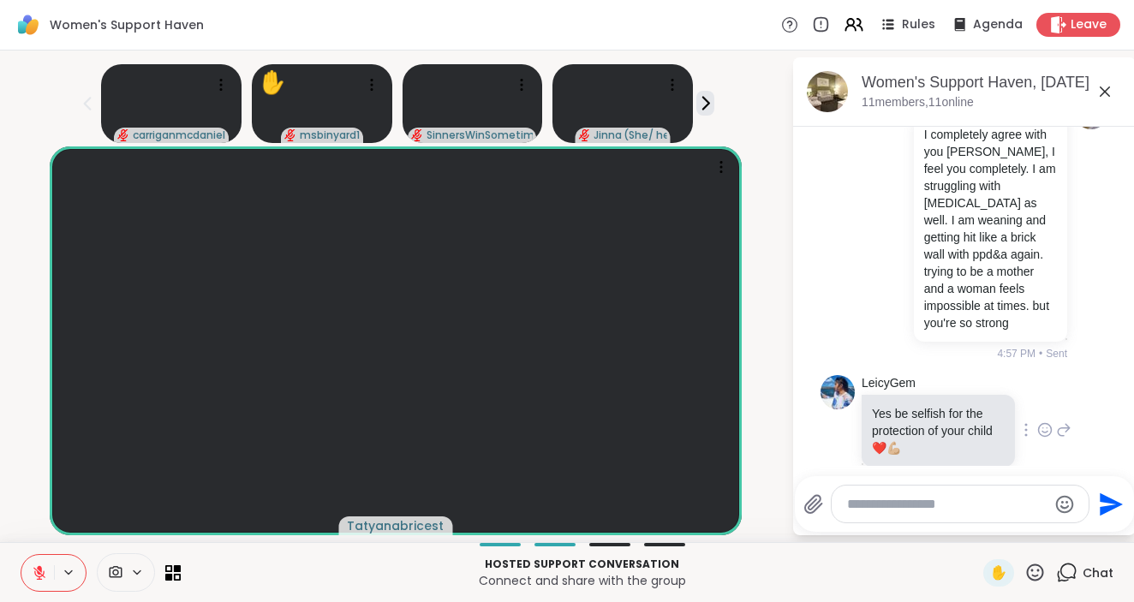
click at [1045, 421] on icon at bounding box center [1044, 429] width 15 height 17
click at [904, 395] on div "Select Reaction: Heart" at bounding box center [908, 402] width 15 height 15
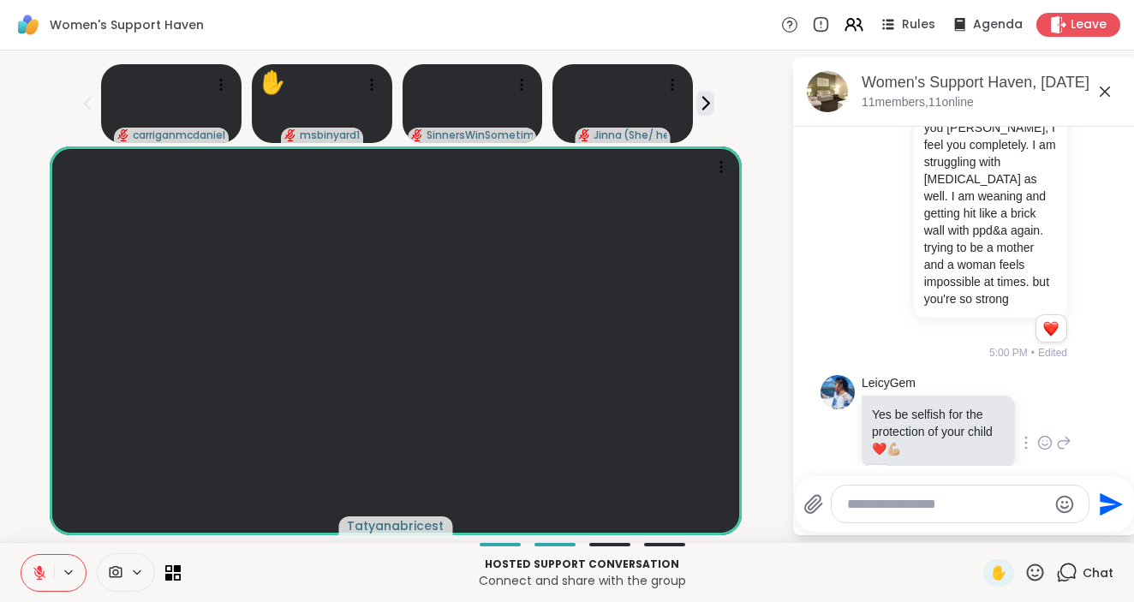
scroll to position [1662, 0]
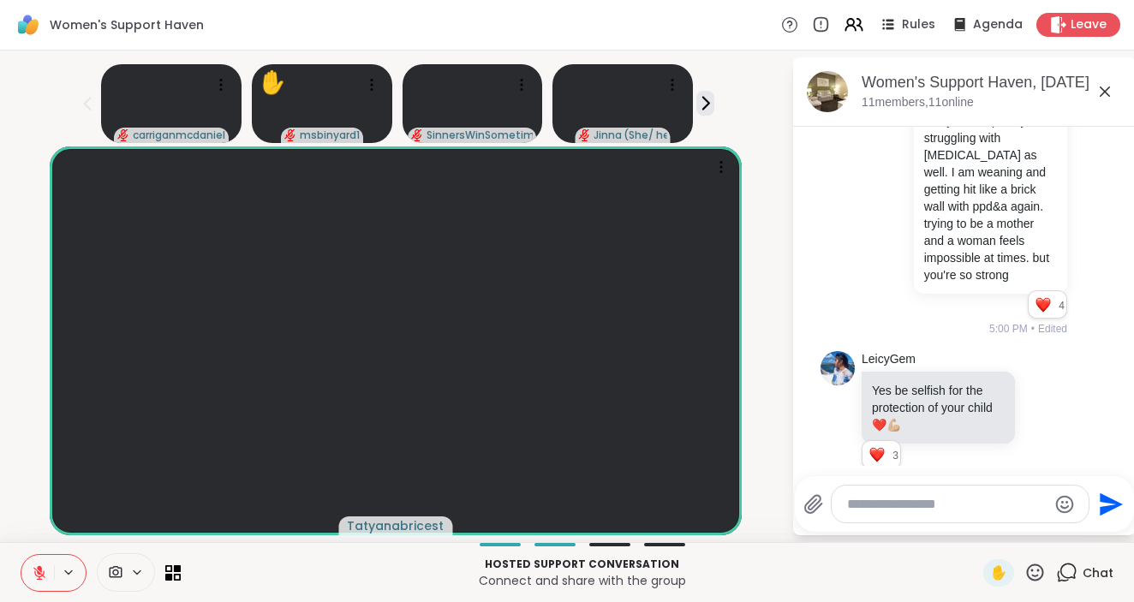
click at [906, 506] on textarea "Type your message" at bounding box center [947, 504] width 200 height 17
type textarea "**********"
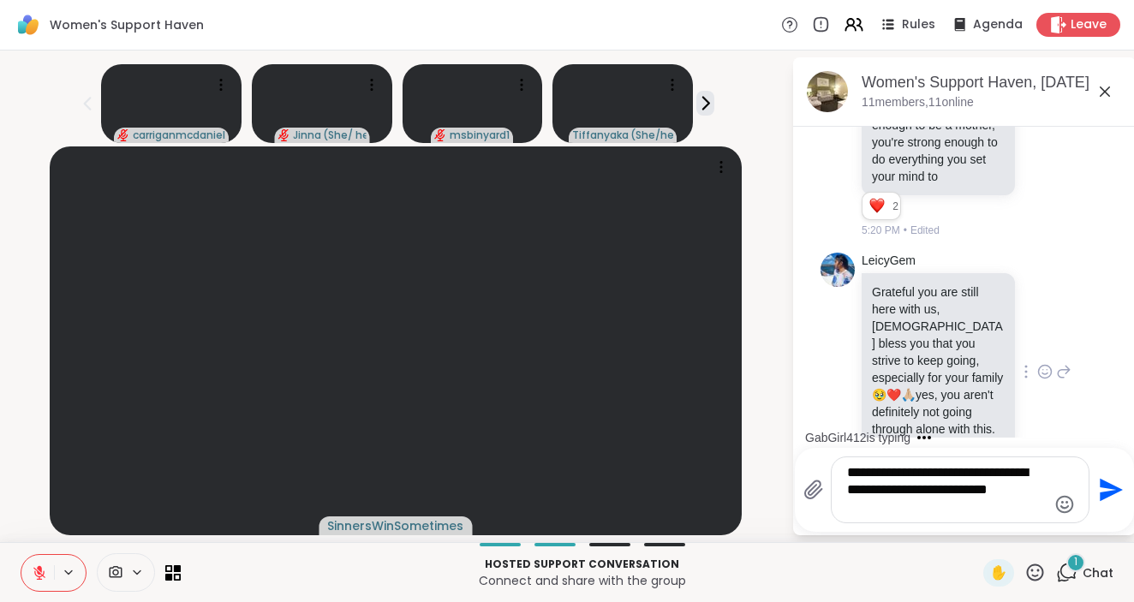
scroll to position [4808, 0]
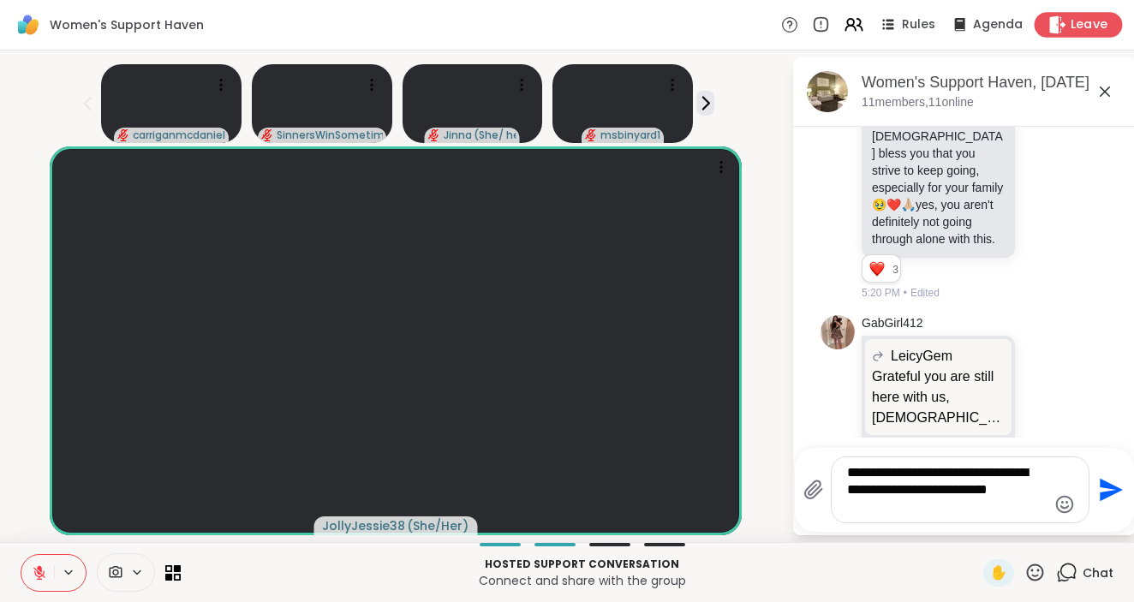
type textarea "**********"
click at [1088, 24] on span "Leave" at bounding box center [1090, 25] width 38 height 18
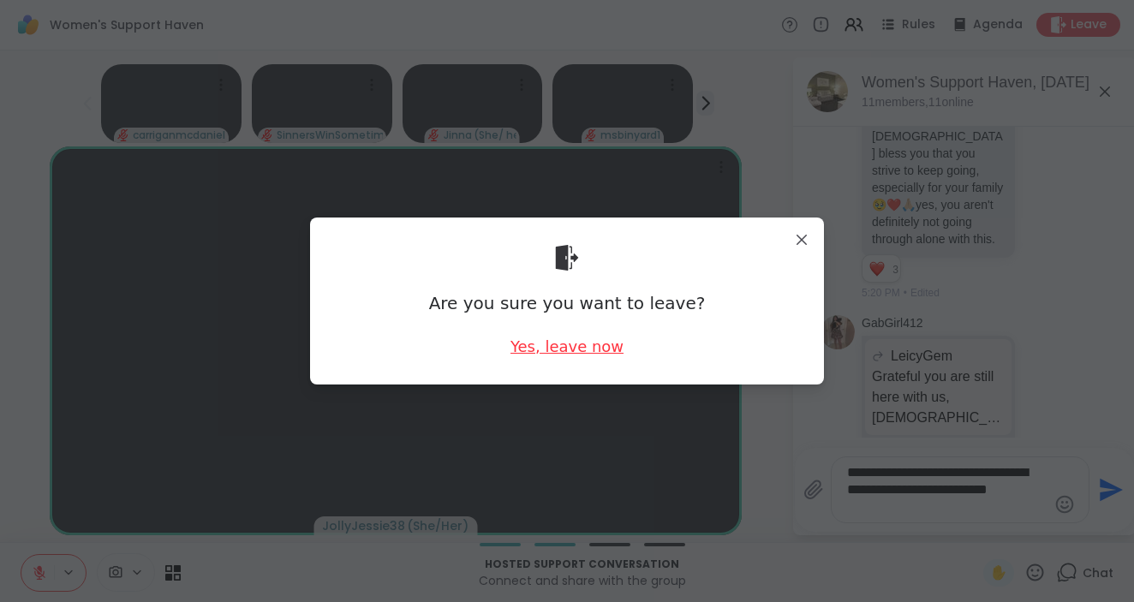
click at [588, 353] on div "Yes, leave now" at bounding box center [566, 346] width 113 height 21
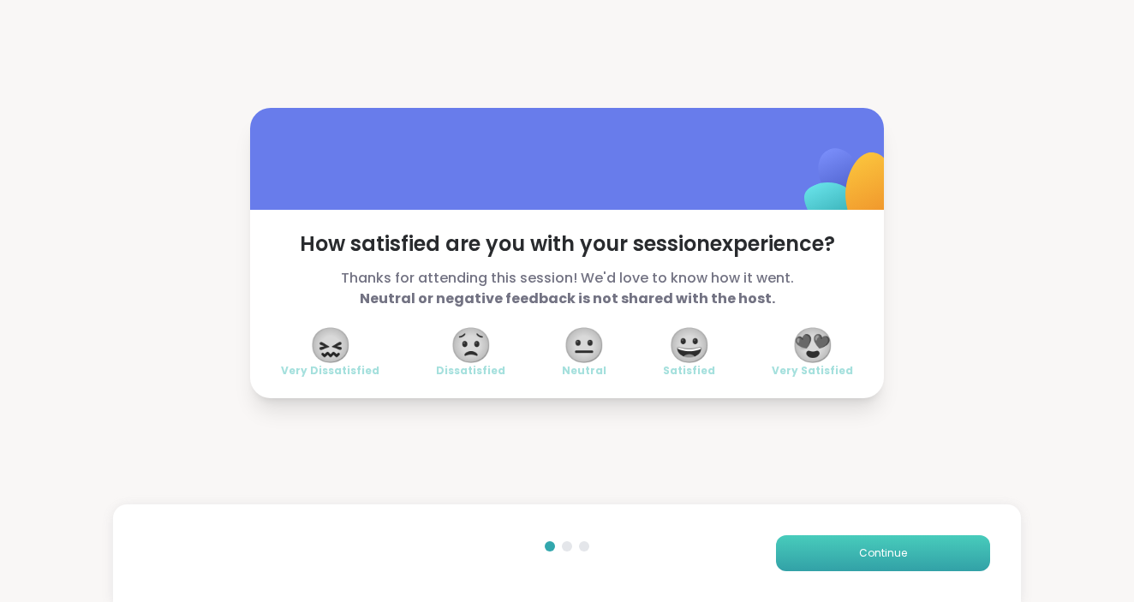
click at [882, 540] on button "Continue" at bounding box center [883, 553] width 214 height 36
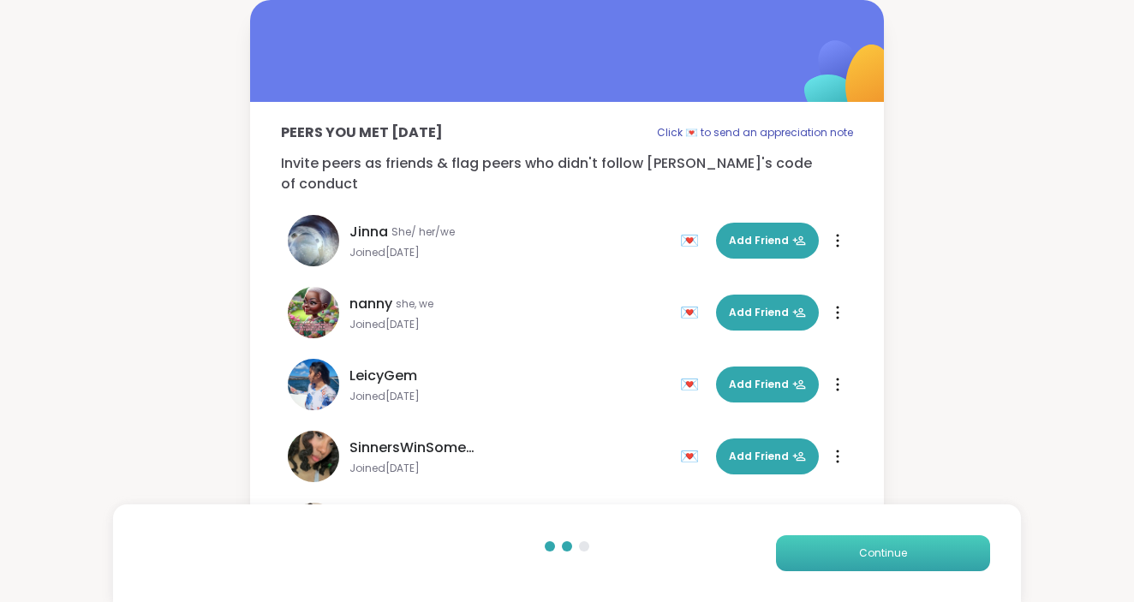
click at [896, 559] on span "Continue" at bounding box center [883, 553] width 48 height 15
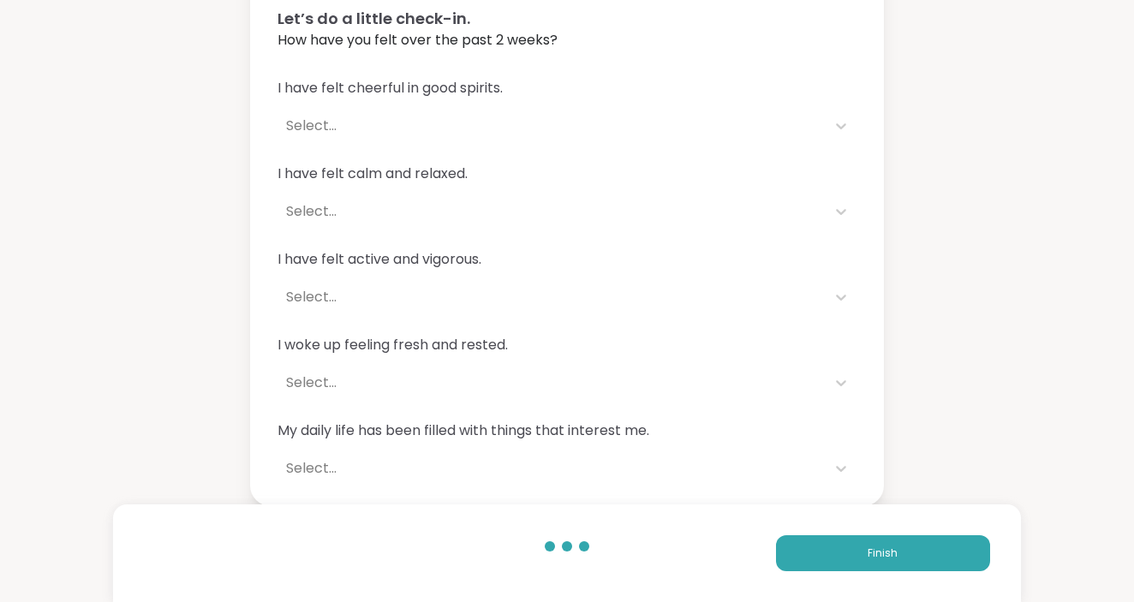
scroll to position [116, 0]
click at [865, 559] on button "Finish" at bounding box center [883, 553] width 214 height 36
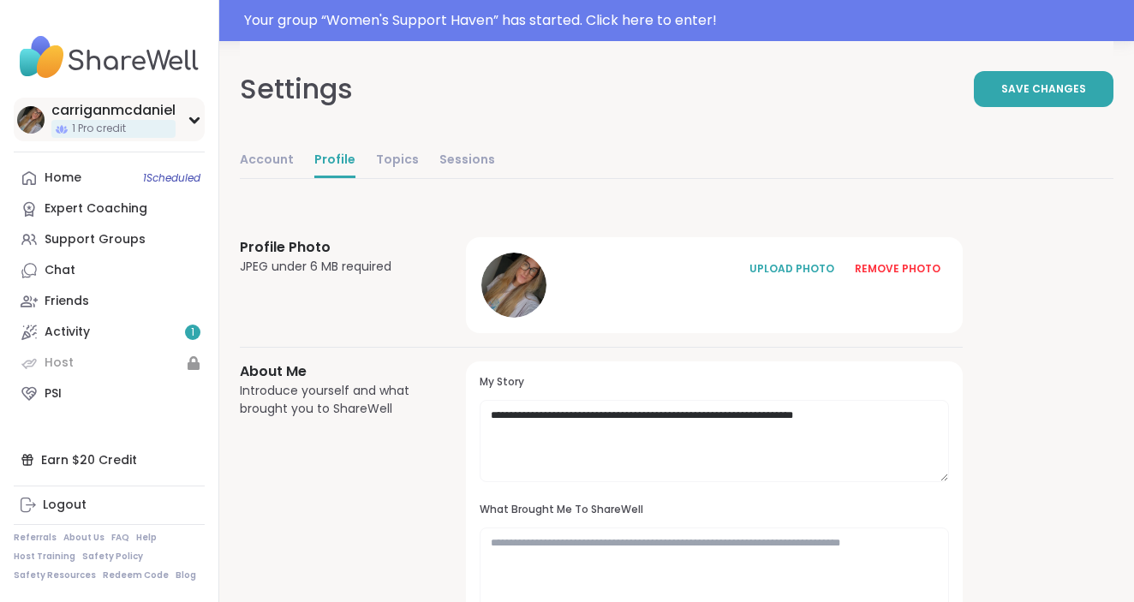
click at [151, 109] on div "carriganmcdaniel" at bounding box center [113, 110] width 124 height 19
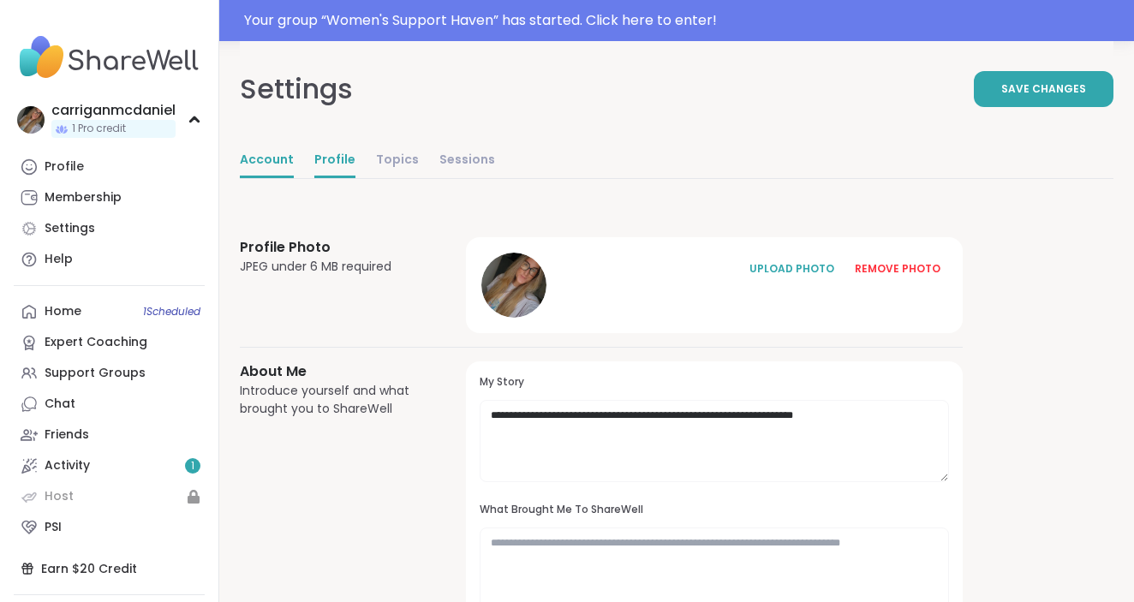
click at [276, 158] on link "Account" at bounding box center [267, 161] width 54 height 34
select select "**"
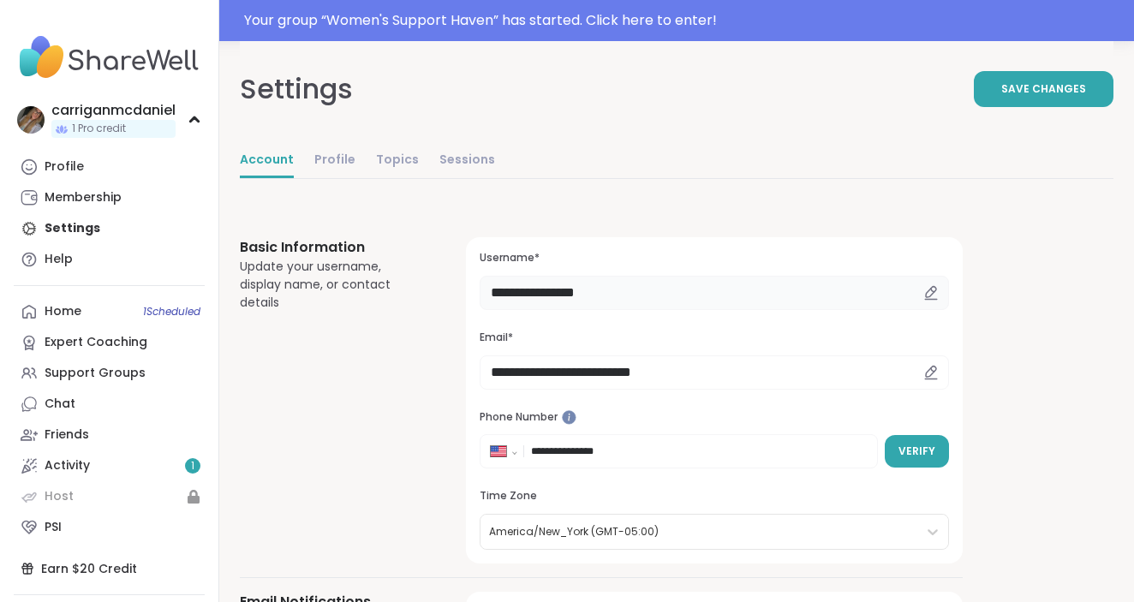
drag, startPoint x: 665, startPoint y: 298, endPoint x: 564, endPoint y: 293, distance: 101.2
click at [564, 293] on input "**********" at bounding box center [714, 293] width 469 height 34
drag, startPoint x: 652, startPoint y: 296, endPoint x: 574, endPoint y: 294, distance: 78.0
click at [574, 294] on input "**********" at bounding box center [714, 293] width 469 height 34
type input "**********"
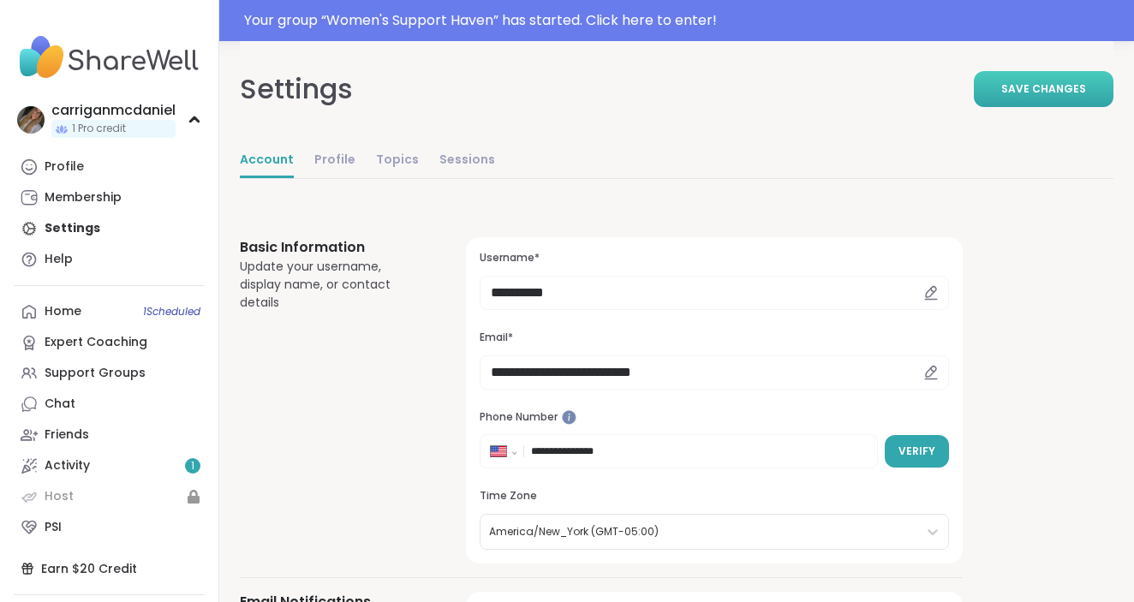
click at [1028, 84] on span "Save Changes" at bounding box center [1043, 88] width 85 height 15
click at [1060, 89] on span "Save Changes" at bounding box center [1043, 88] width 85 height 15
